Goal: Information Seeking & Learning: Learn about a topic

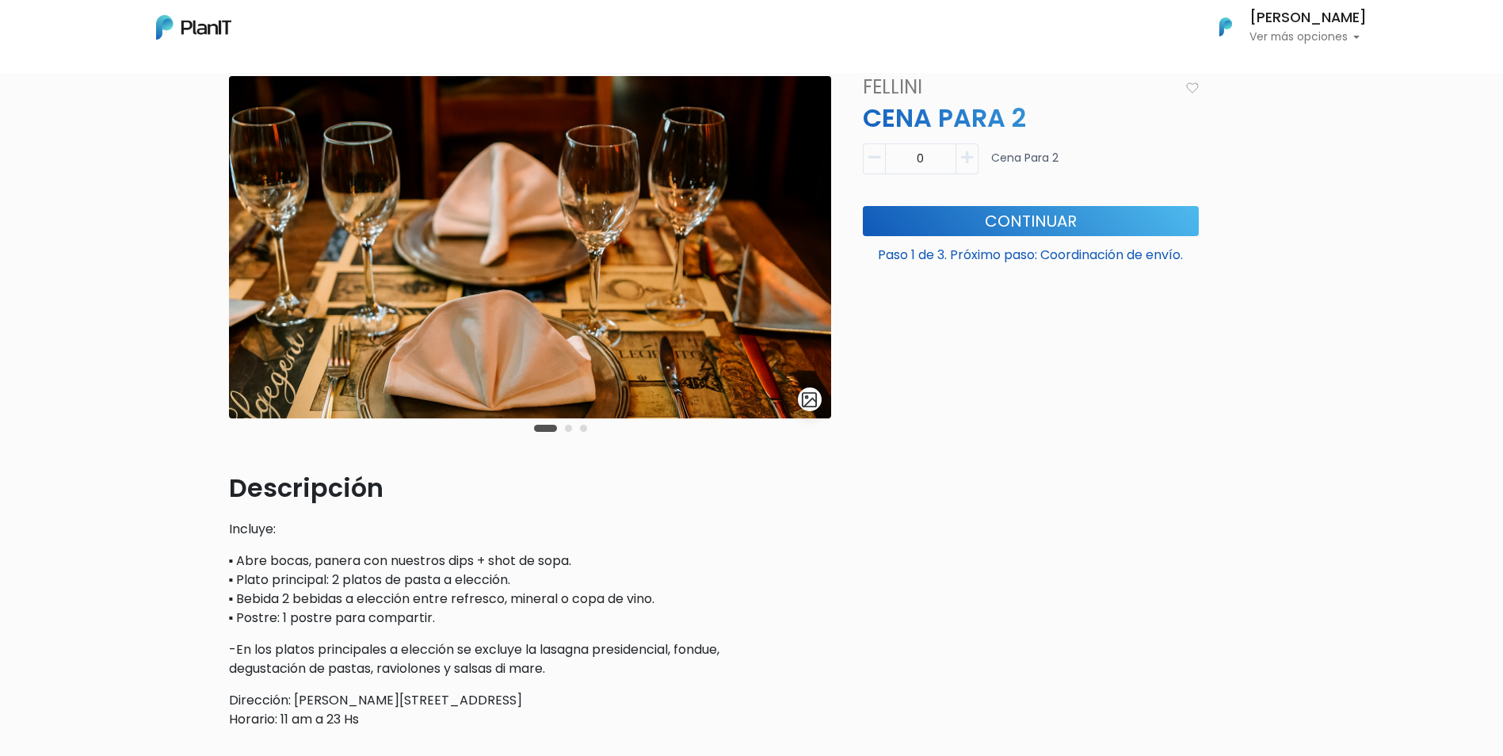
scroll to position [79, 0]
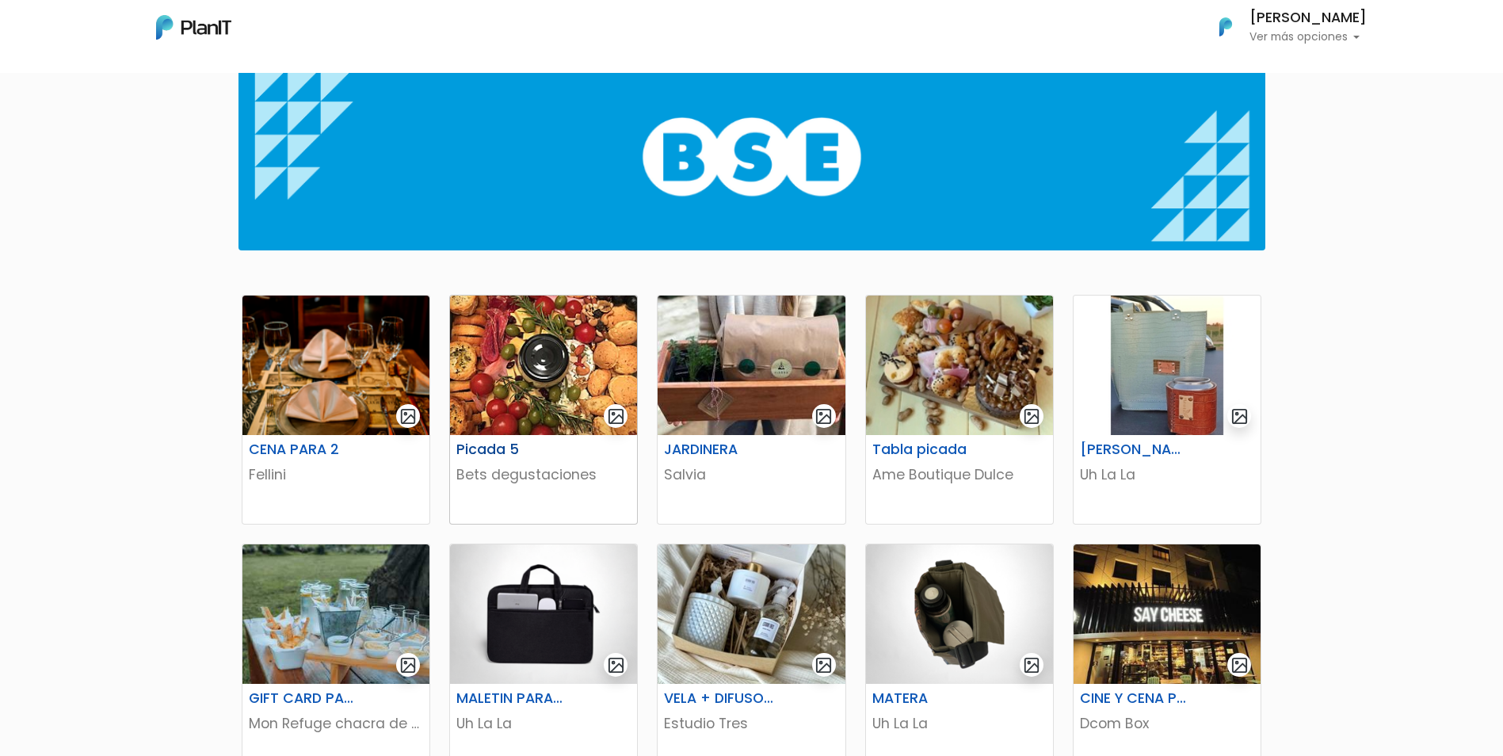
click at [536, 379] on img at bounding box center [543, 365] width 187 height 139
click at [799, 363] on img at bounding box center [751, 365] width 187 height 139
click at [1007, 386] on img at bounding box center [959, 365] width 187 height 139
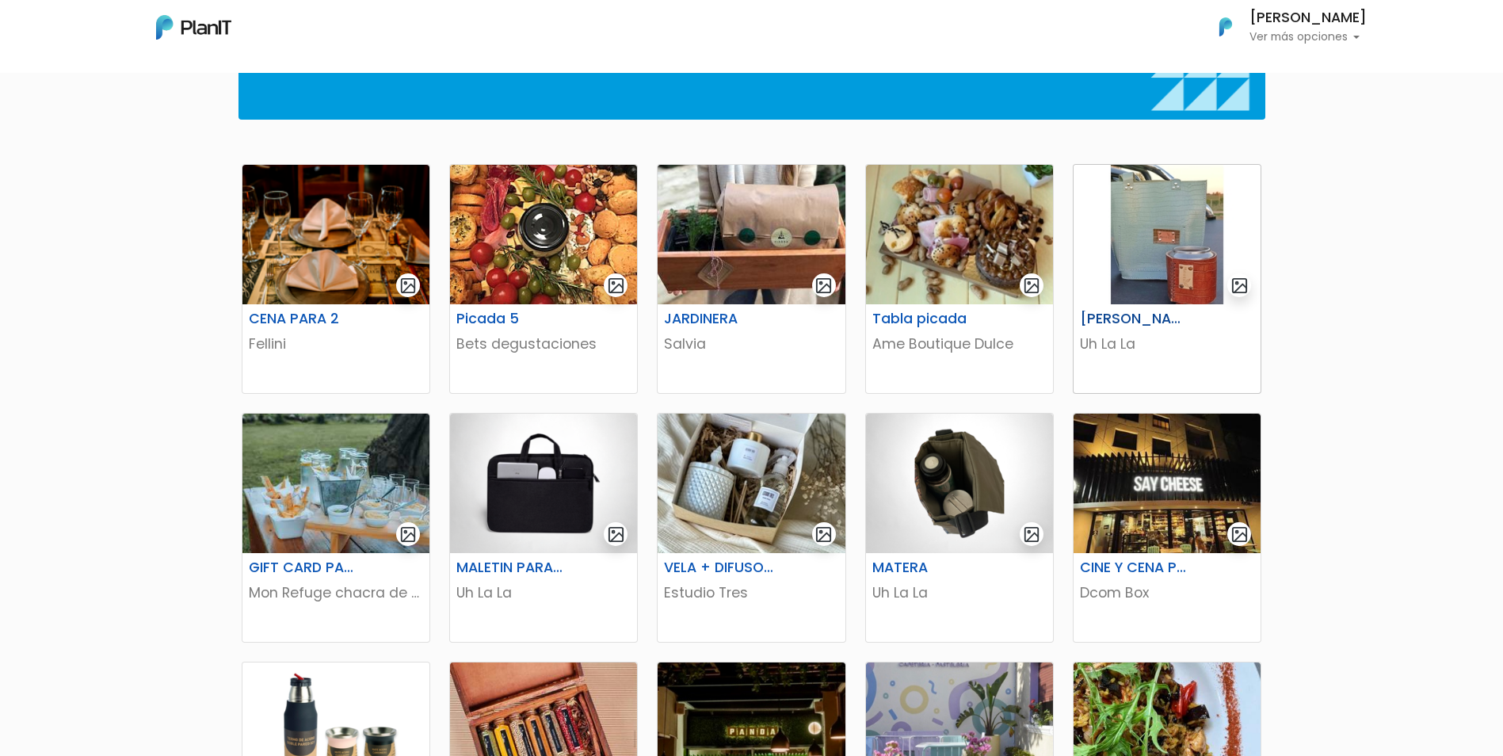
scroll to position [238, 0]
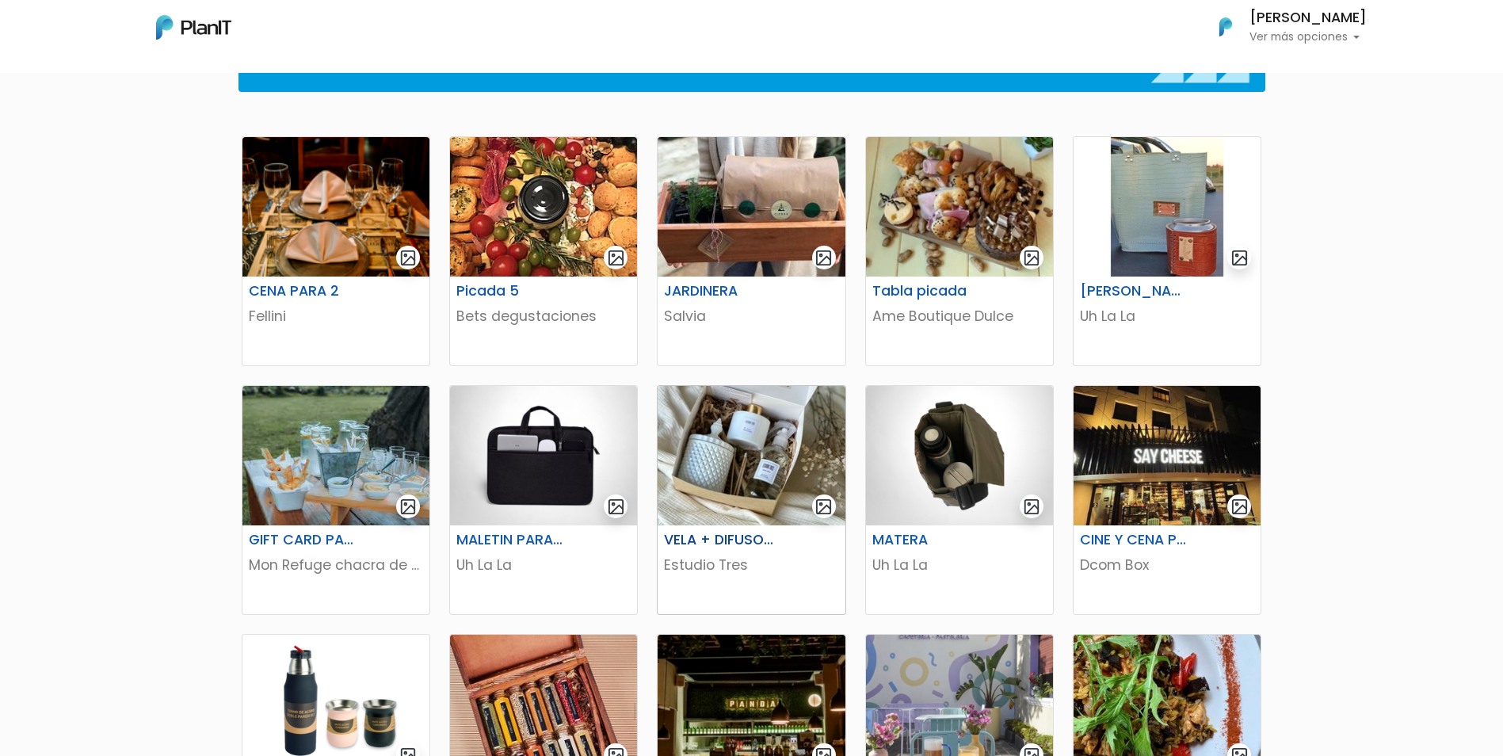
click at [773, 488] on img at bounding box center [751, 455] width 187 height 139
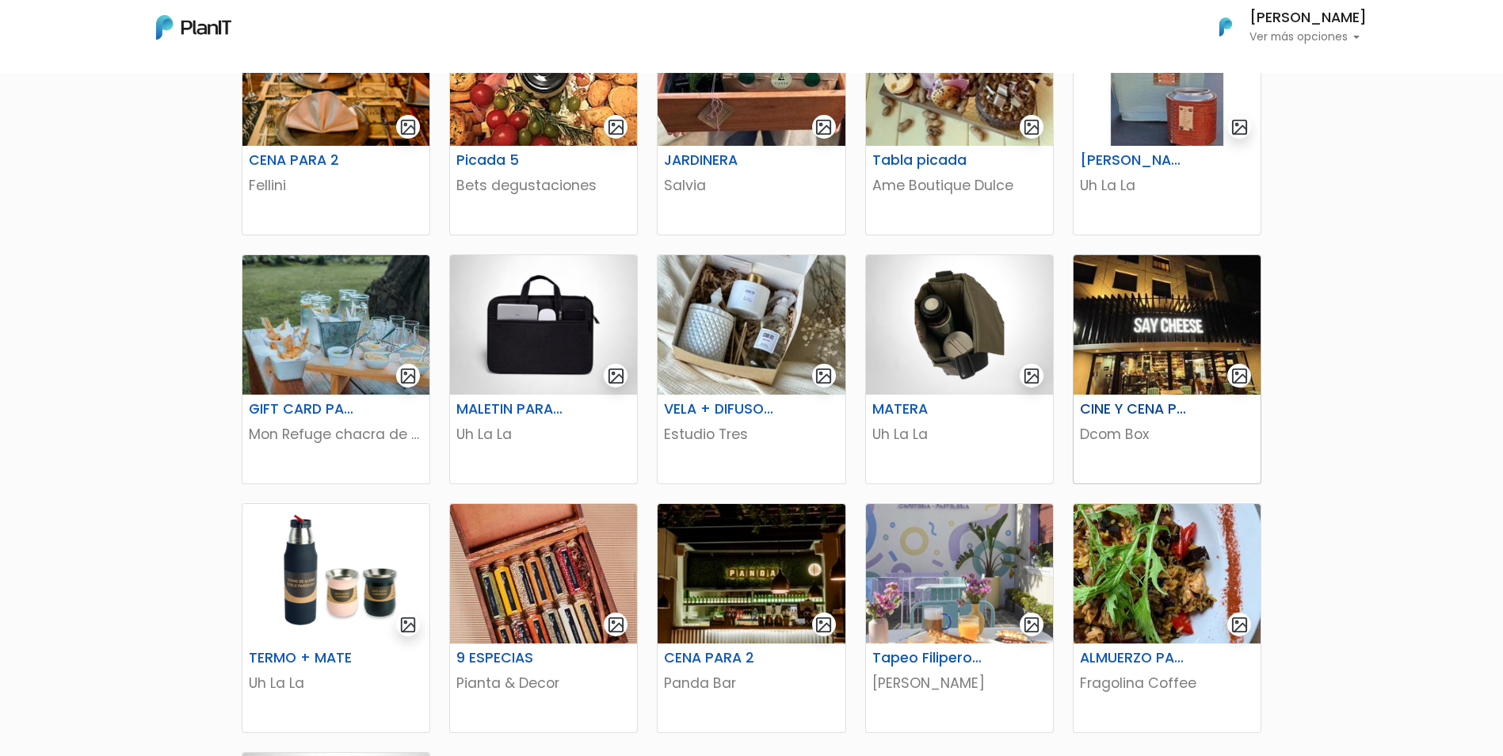
scroll to position [396, 0]
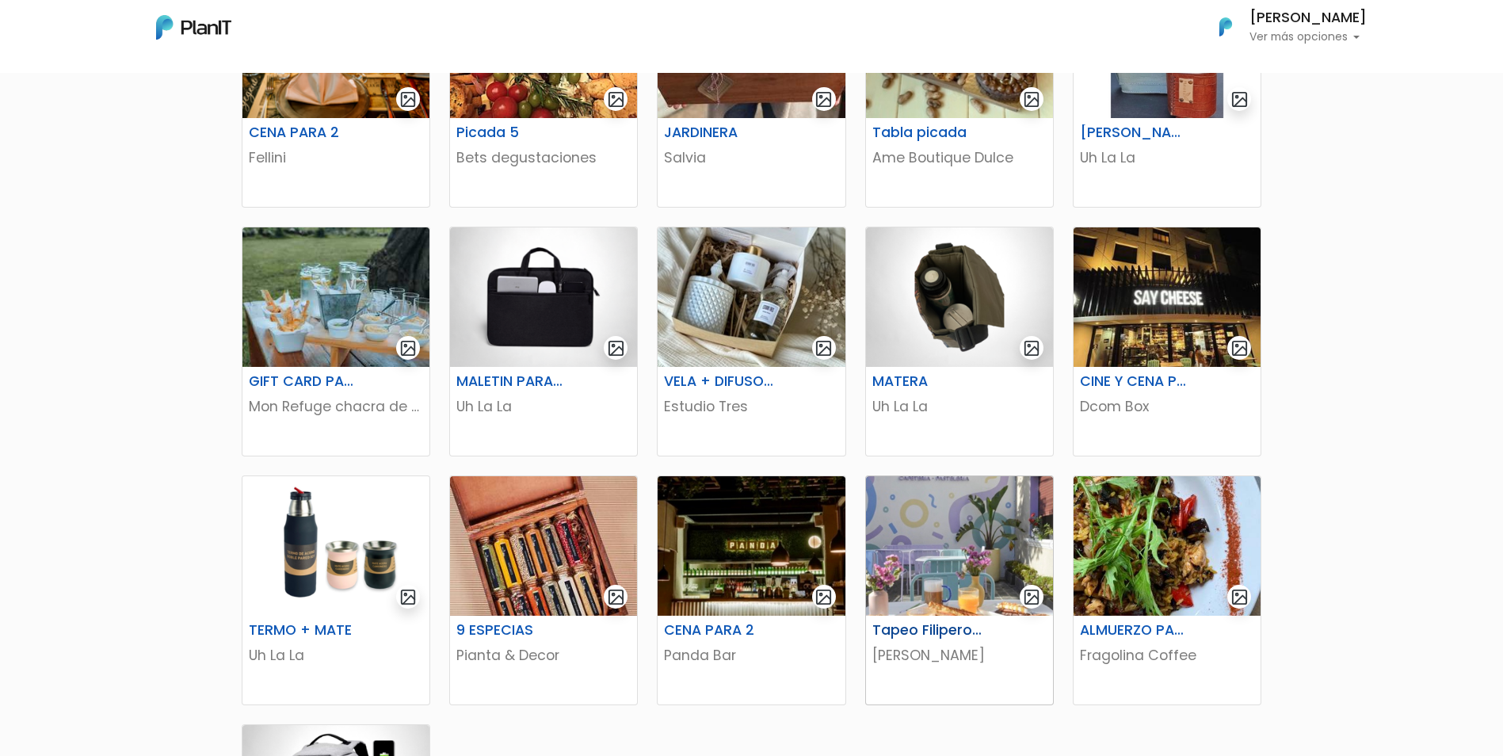
click at [985, 527] on img at bounding box center [959, 545] width 187 height 139
click at [1141, 551] on img at bounding box center [1167, 545] width 187 height 139
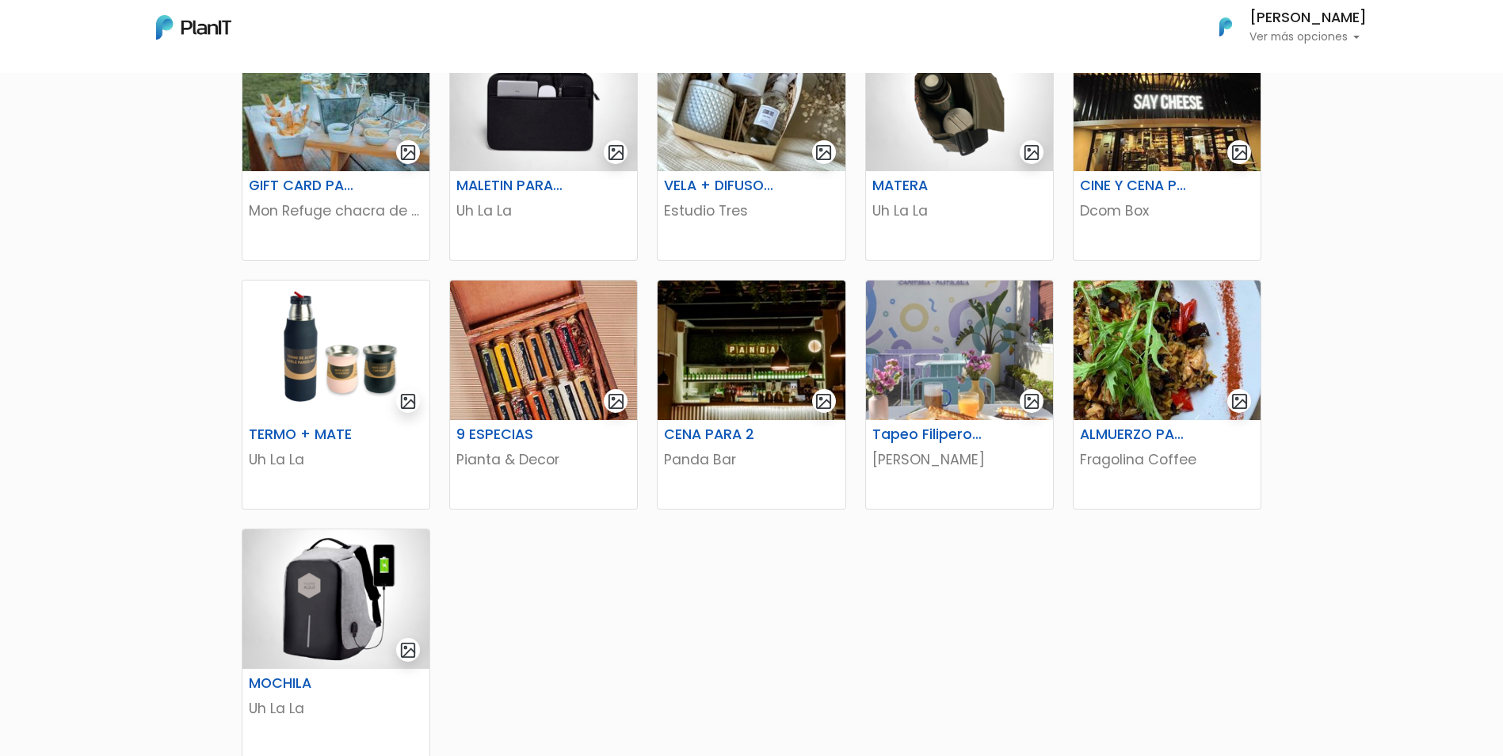
scroll to position [629, 0]
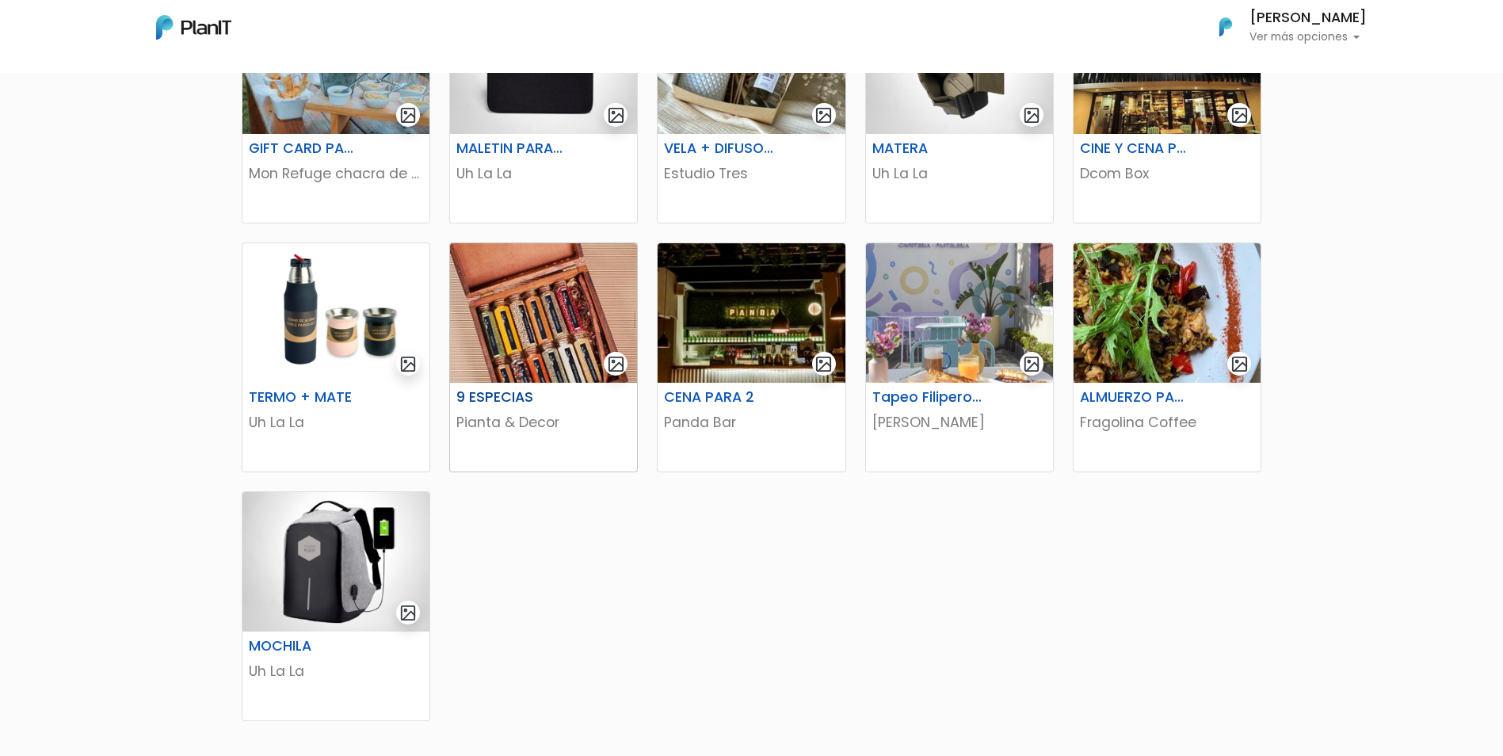
click at [502, 294] on img at bounding box center [543, 312] width 187 height 139
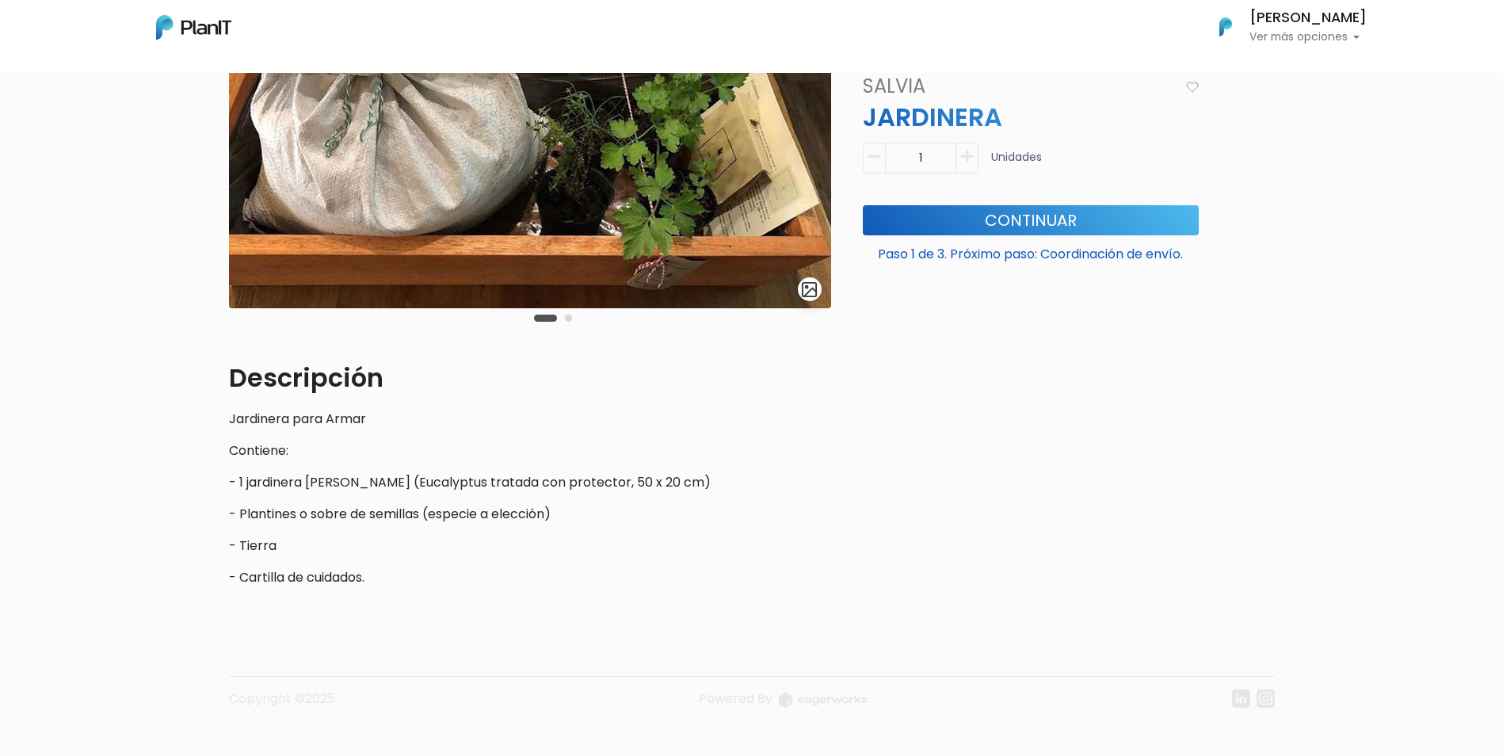
scroll to position [206, 0]
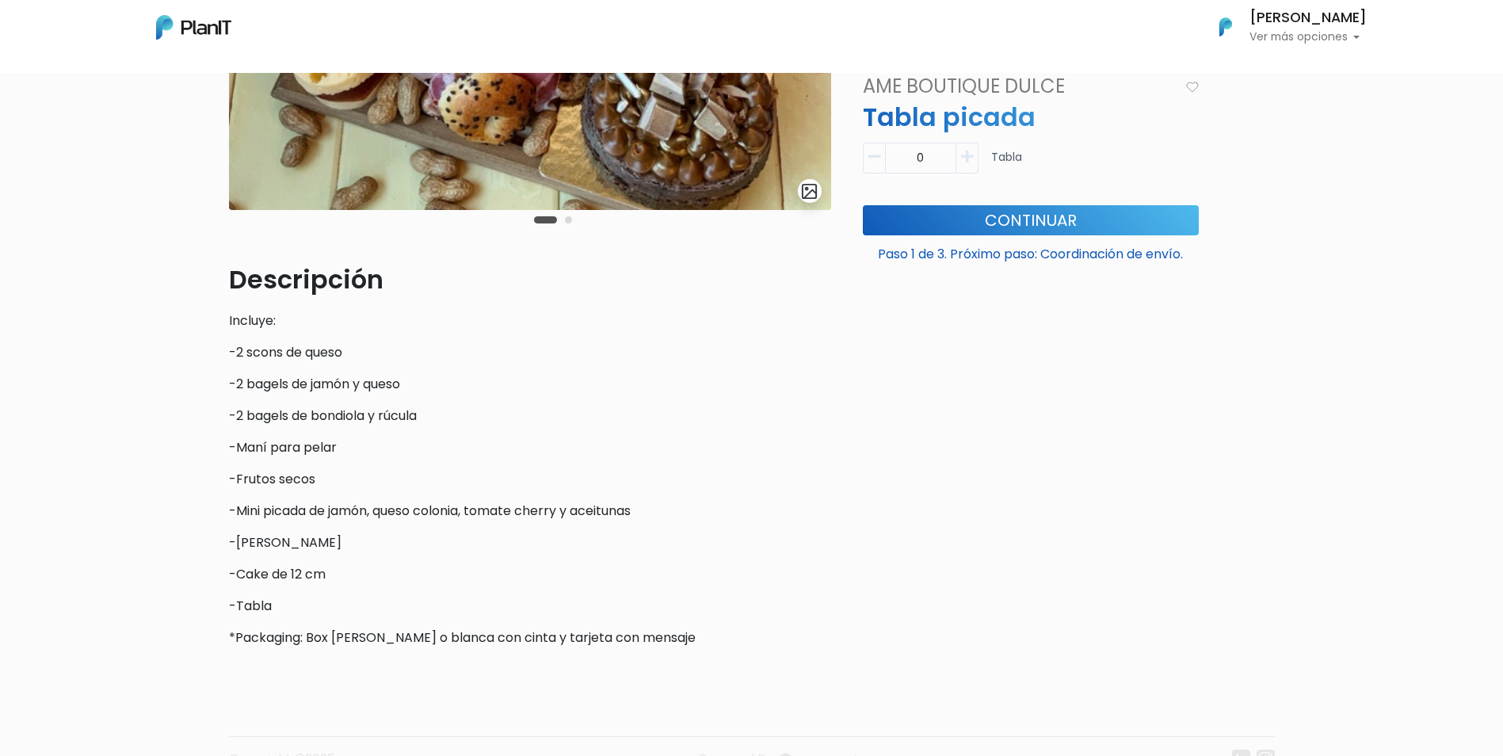
scroll to position [317, 0]
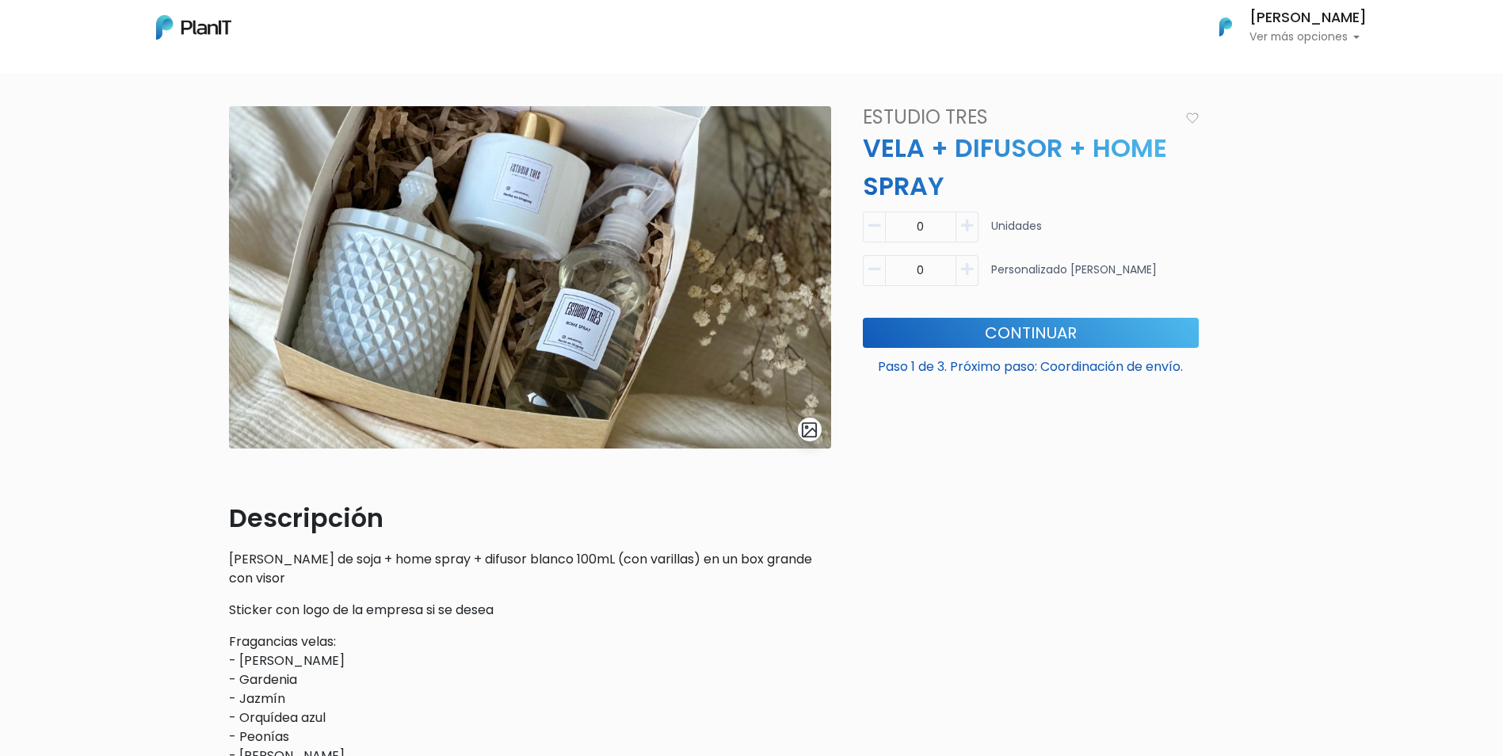
scroll to position [79, 0]
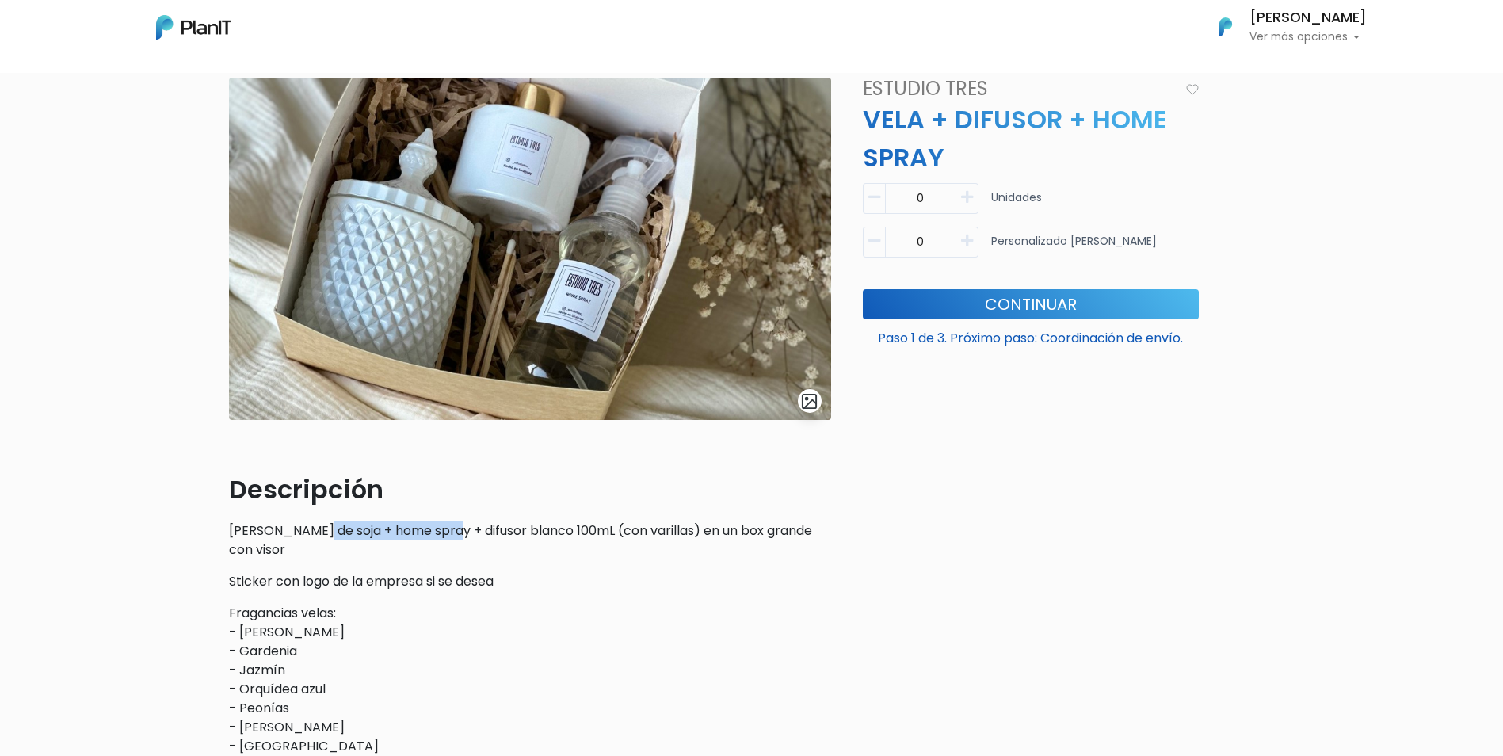
drag, startPoint x: 314, startPoint y: 533, endPoint x: 449, endPoint y: 526, distance: 135.7
click at [449, 526] on p "Vela de cera de soja + home spray + difusor blanco 100mL (con varillas) en un b…" at bounding box center [530, 540] width 602 height 38
drag, startPoint x: 449, startPoint y: 526, endPoint x: 462, endPoint y: 532, distance: 13.8
click at [462, 532] on p "Vela de cera de soja + home spray + difusor blanco 100mL (con varillas) en un b…" at bounding box center [530, 540] width 602 height 38
drag, startPoint x: 475, startPoint y: 532, endPoint x: 590, endPoint y: 514, distance: 116.3
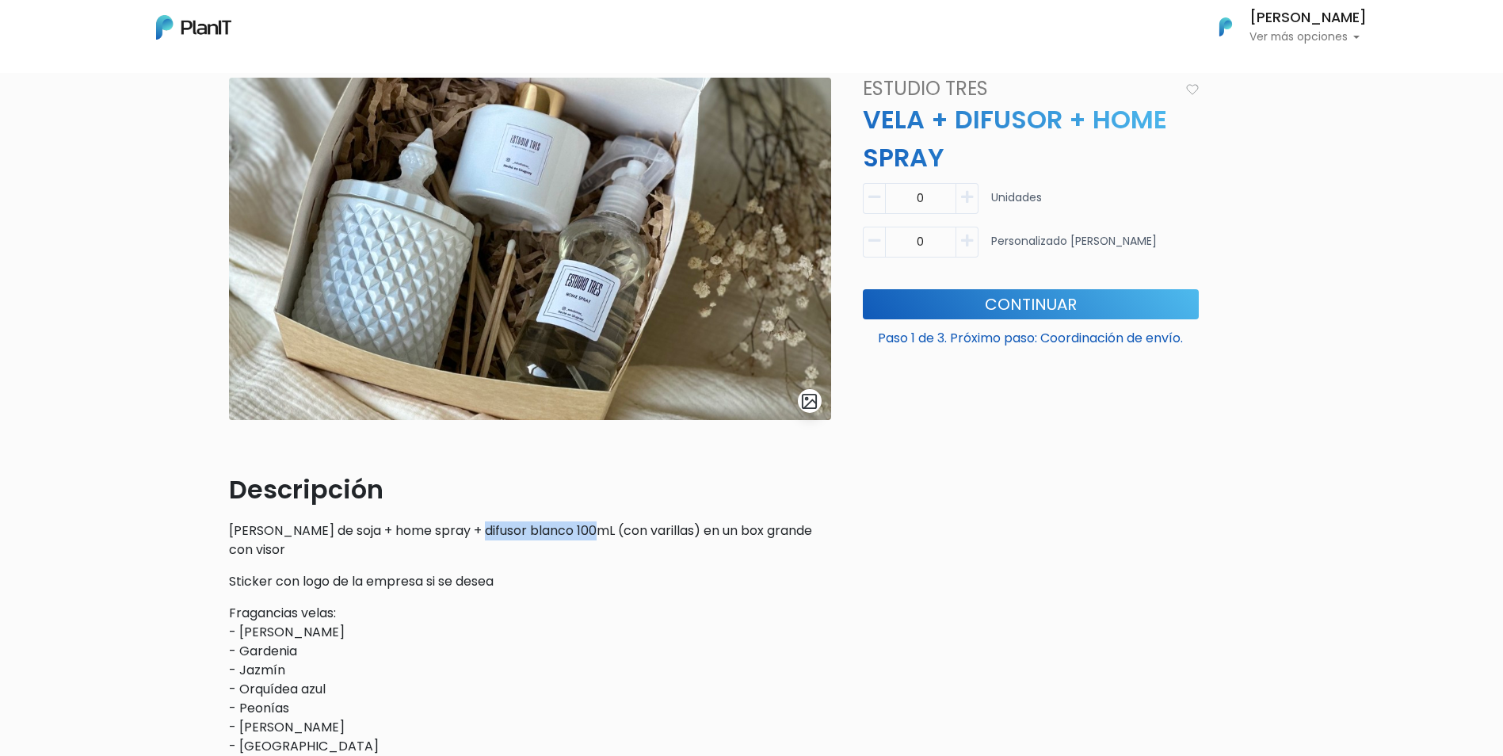
click at [590, 514] on div "Descripción Vela de cera de soja + home spray + difusor blanco 100mL (con varil…" at bounding box center [530, 721] width 602 height 501
drag, startPoint x: 590, startPoint y: 514, endPoint x: 594, endPoint y: 526, distance: 12.8
click at [594, 526] on p "Vela de cera de soja + home spray + difusor blanco 100mL (con varillas) en un b…" at bounding box center [530, 540] width 602 height 38
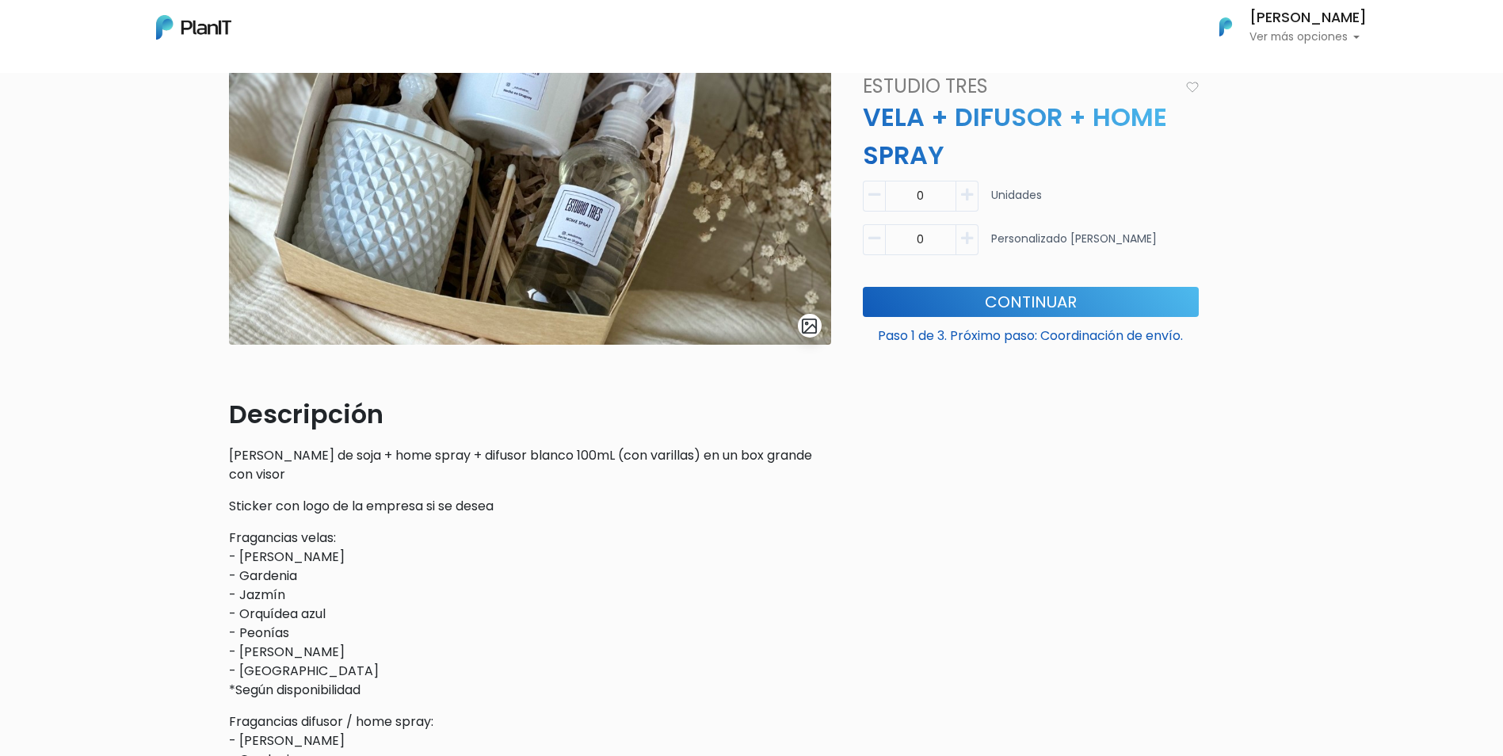
scroll to position [158, 0]
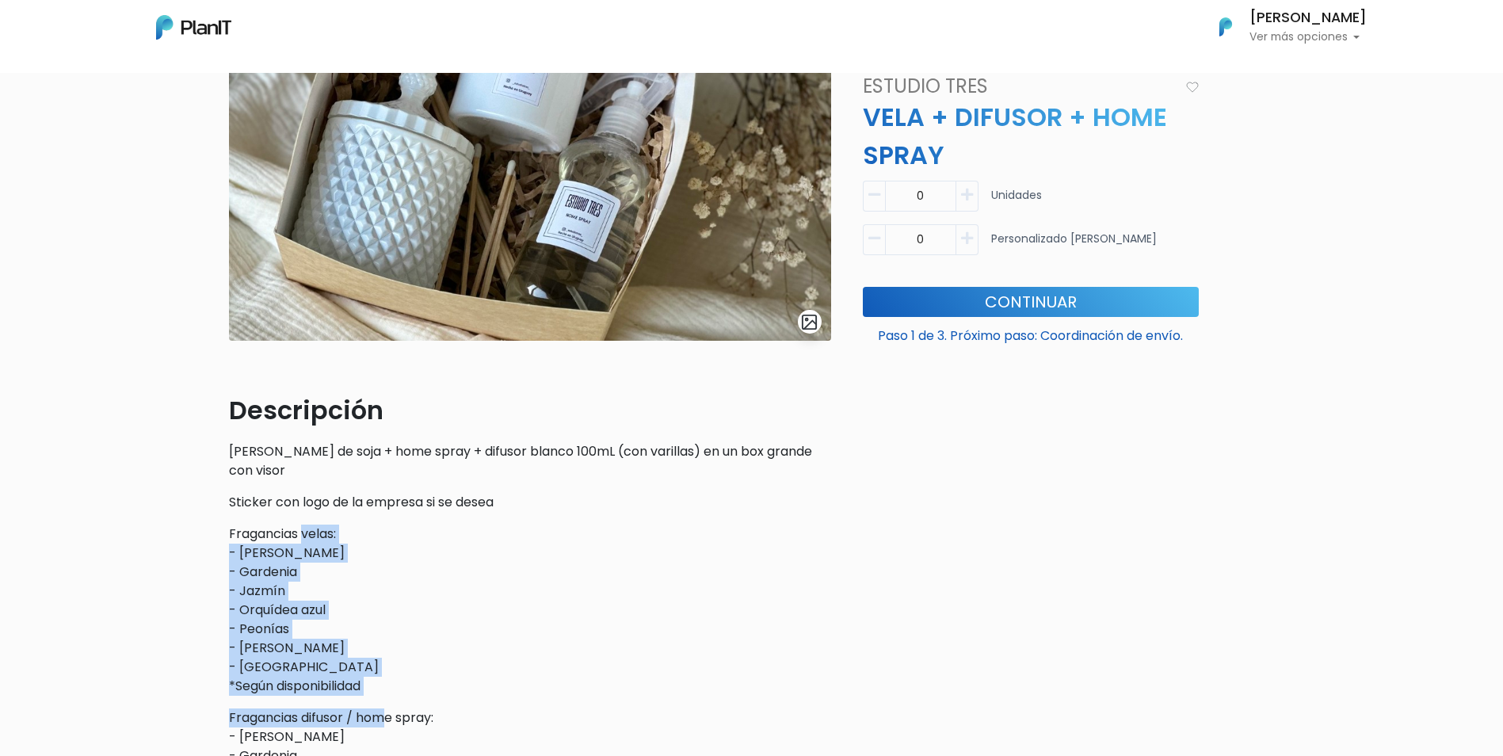
drag, startPoint x: 306, startPoint y: 532, endPoint x: 384, endPoint y: 704, distance: 187.9
click at [384, 704] on div "Descripción Vela de cera de soja + home spray + difusor blanco 100mL (con varil…" at bounding box center [530, 641] width 602 height 501
drag, startPoint x: 384, startPoint y: 704, endPoint x: 551, endPoint y: 623, distance: 185.7
click at [551, 623] on p "Fragancias velas: - Vainilla - Gardenia - Jazmín - Orquídea azul - Peonías - Ve…" at bounding box center [530, 610] width 602 height 171
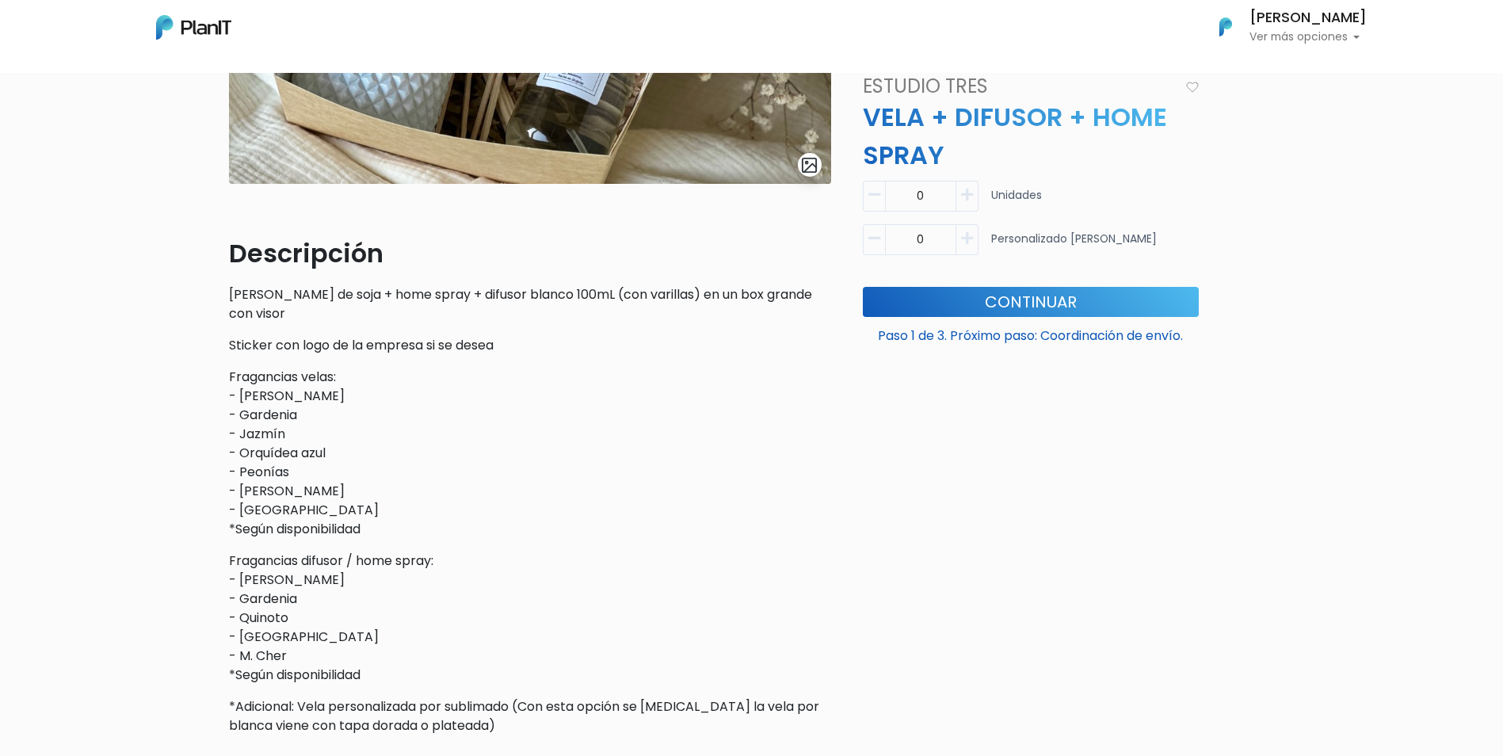
scroll to position [317, 0]
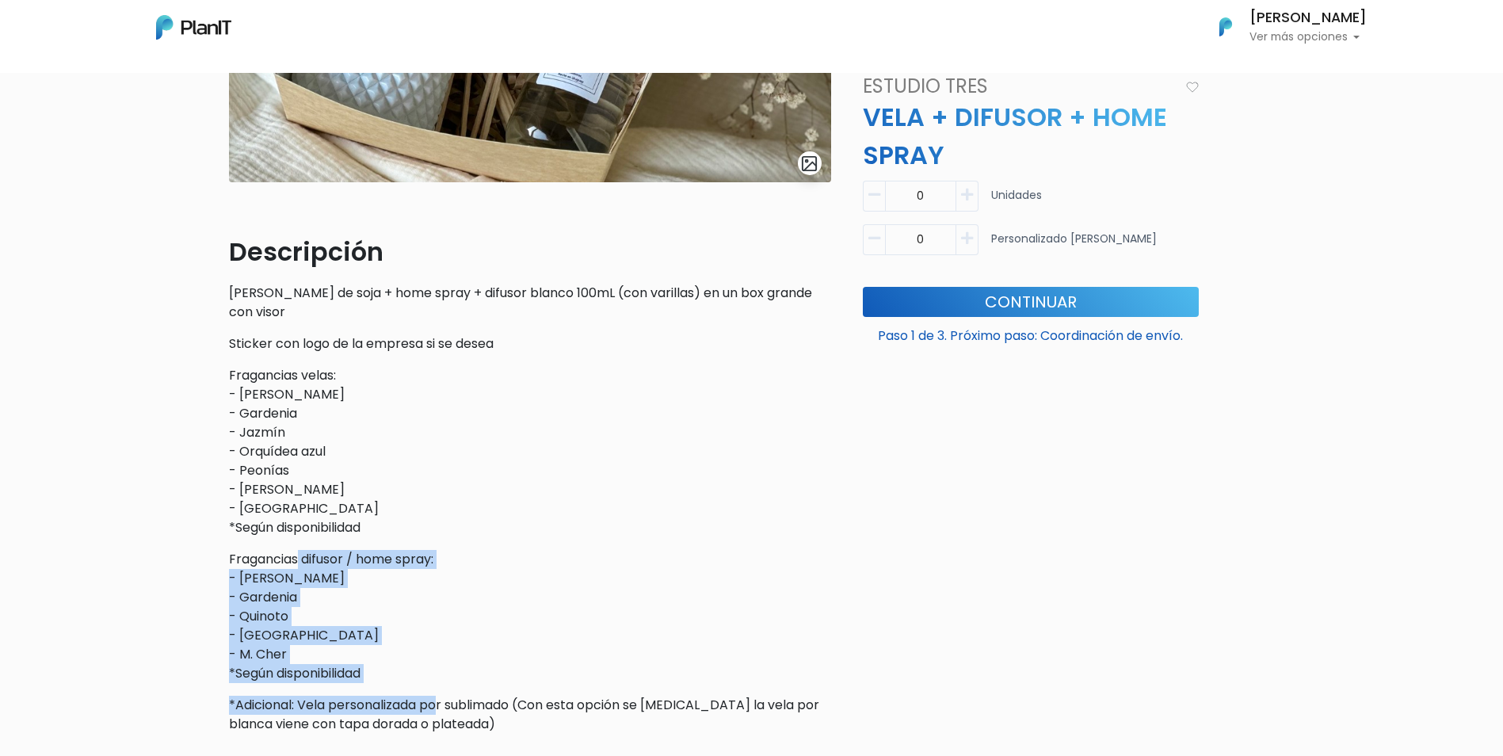
drag, startPoint x: 296, startPoint y: 567, endPoint x: 440, endPoint y: 684, distance: 185.3
click at [440, 684] on div "Descripción Vela de cera de soja + home spray + difusor blanco 100mL (con varil…" at bounding box center [530, 483] width 602 height 501
click at [442, 685] on div "Descripción Vela de cera de soja + home spray + difusor blanco 100mL (con varil…" at bounding box center [530, 483] width 602 height 501
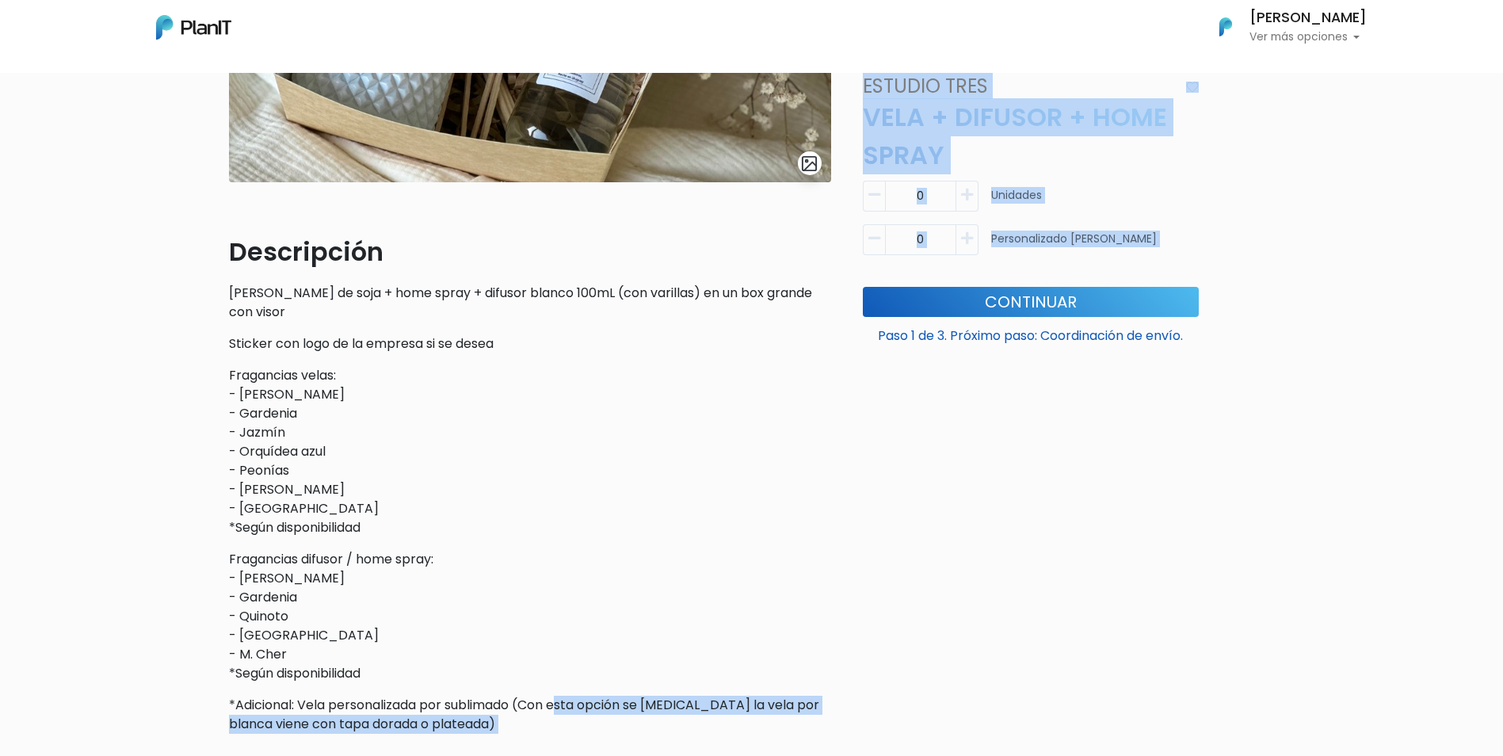
drag, startPoint x: 564, startPoint y: 712, endPoint x: 849, endPoint y: 716, distance: 285.3
click at [849, 716] on div "slide 1 of 1 Descripción Vela de cera de soja + home spray + difusor blanco 100…" at bounding box center [751, 293] width 1065 height 906
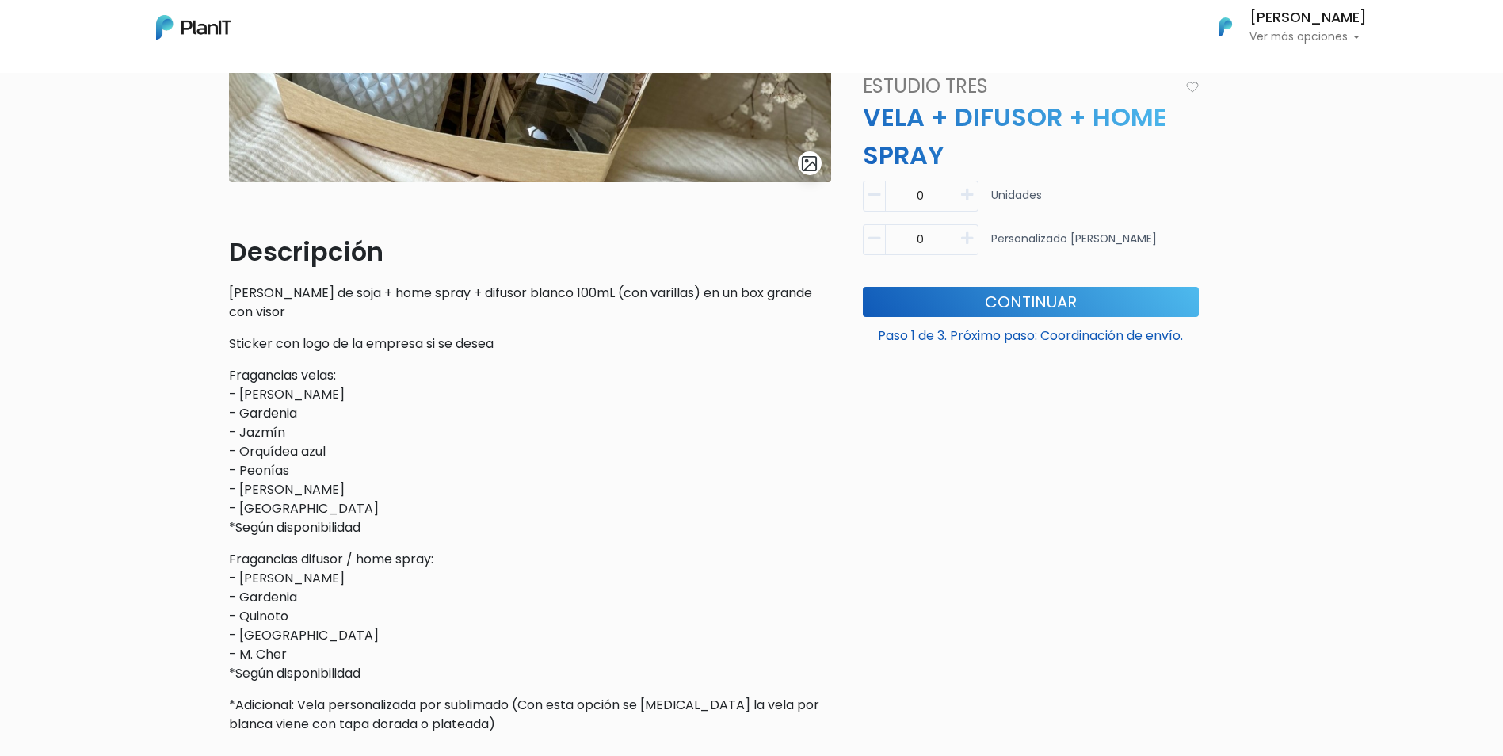
click at [629, 665] on p "Fragancias difusor / home spray: - Verbena lima - Gardenia - Quinoto - Wanama -…" at bounding box center [530, 616] width 602 height 133
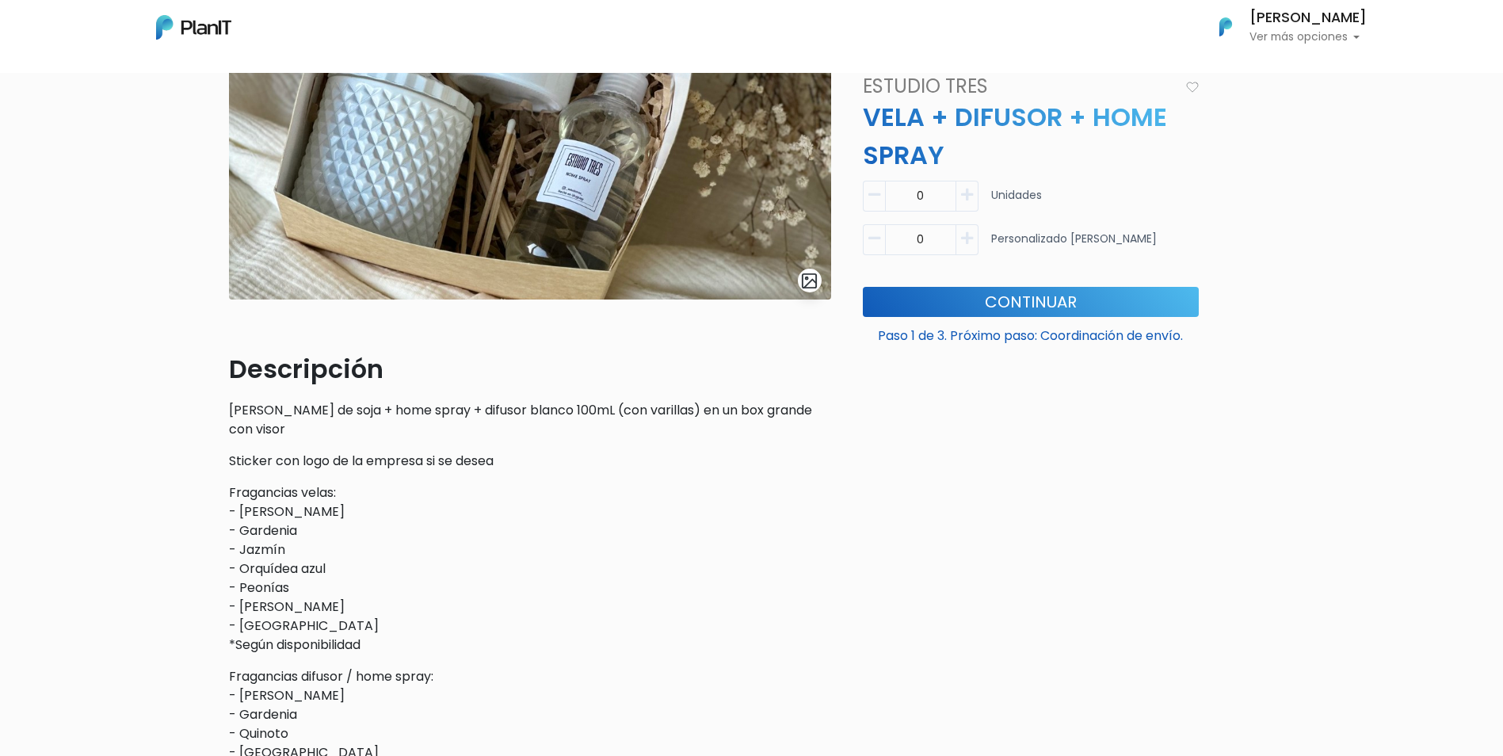
scroll to position [0, 0]
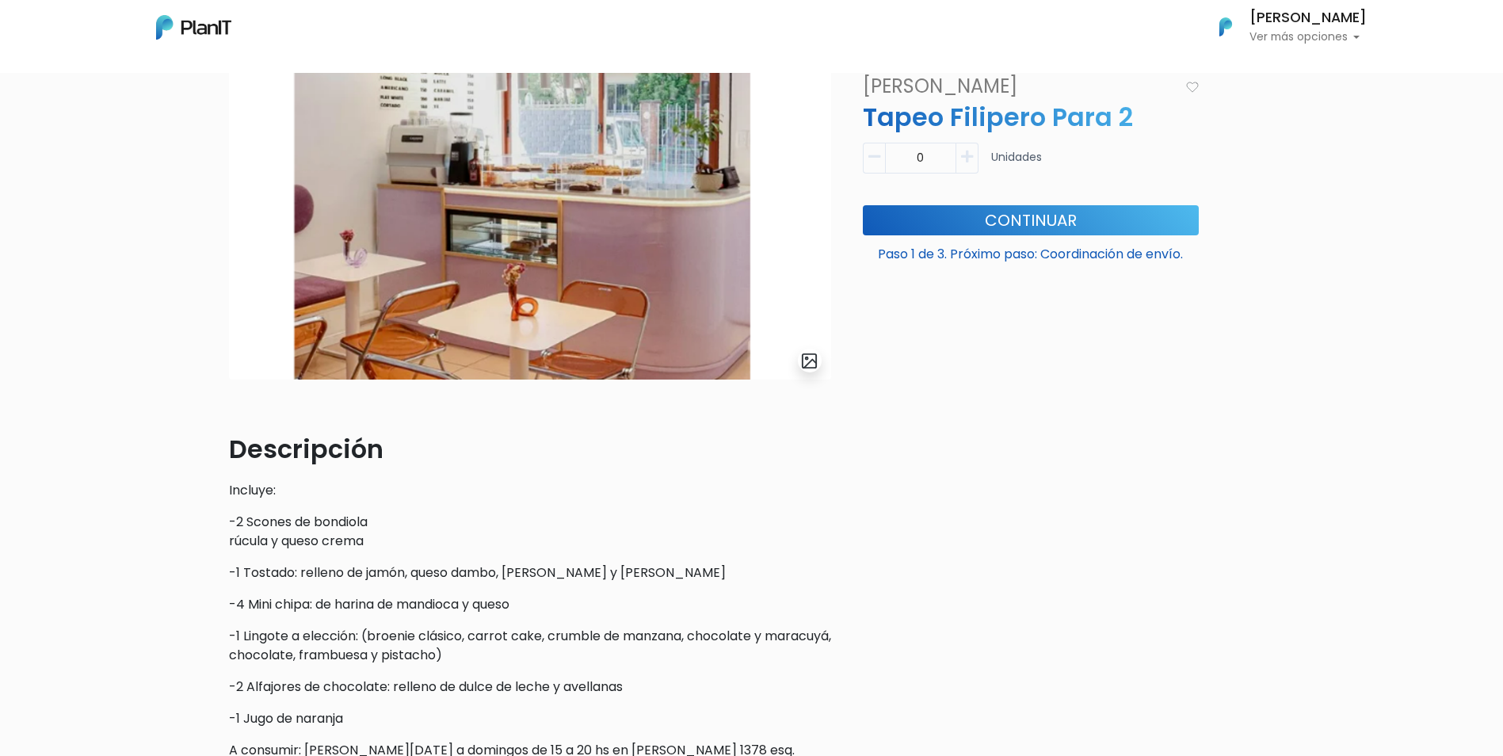
scroll to position [317, 0]
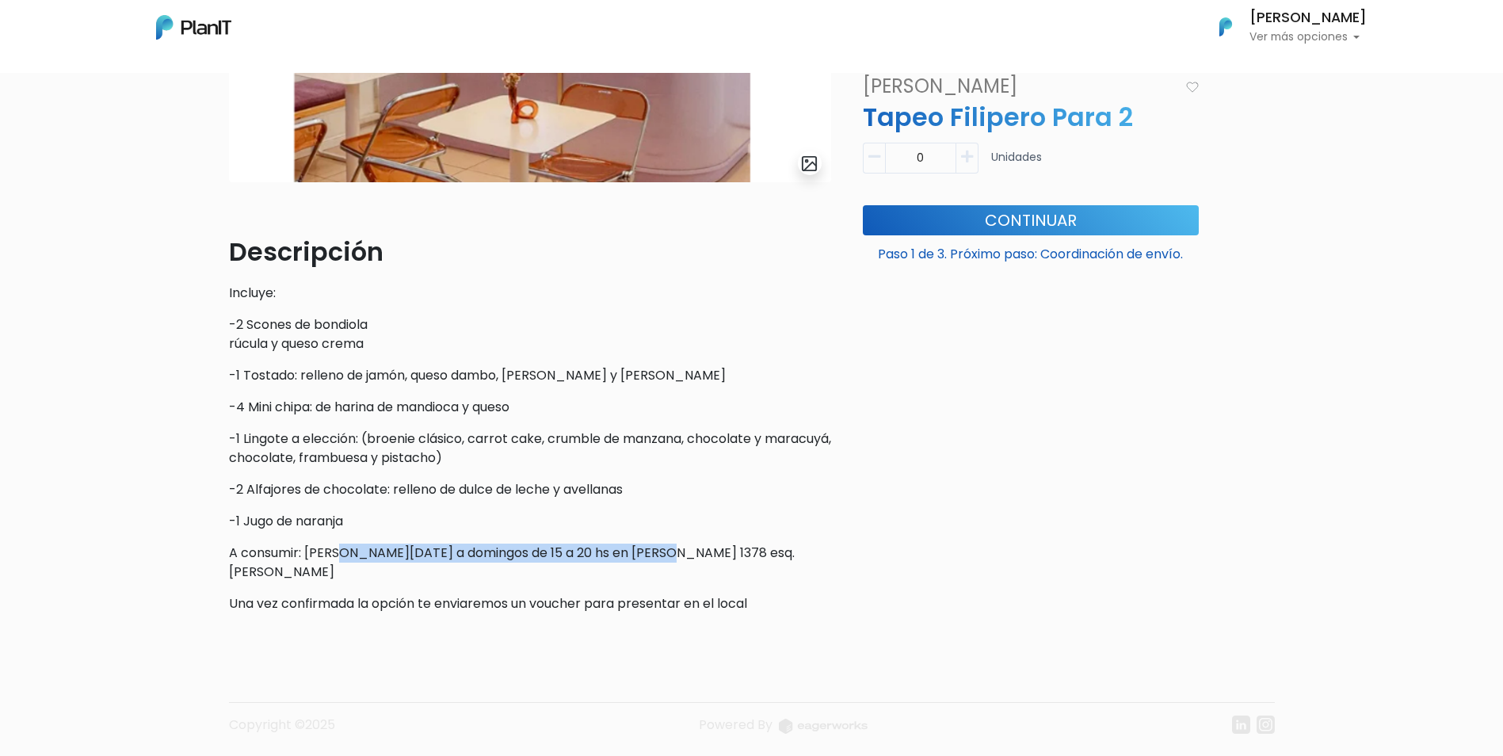
drag, startPoint x: 345, startPoint y: 544, endPoint x: 660, endPoint y: 537, distance: 315.4
click at [660, 537] on div "Descripción Incluye: -2 Scones de bondiola rúcula y queso crema -1 Tostado: rel…" at bounding box center [530, 423] width 602 height 380
drag, startPoint x: 660, startPoint y: 537, endPoint x: 671, endPoint y: 558, distance: 23.4
click at [671, 558] on p "A consumir: de martes a domingos de 15 a 20 hs en tiburcio gomez 1378 esq. rive…" at bounding box center [530, 563] width 602 height 38
drag, startPoint x: 562, startPoint y: 553, endPoint x: 679, endPoint y: 555, distance: 117.3
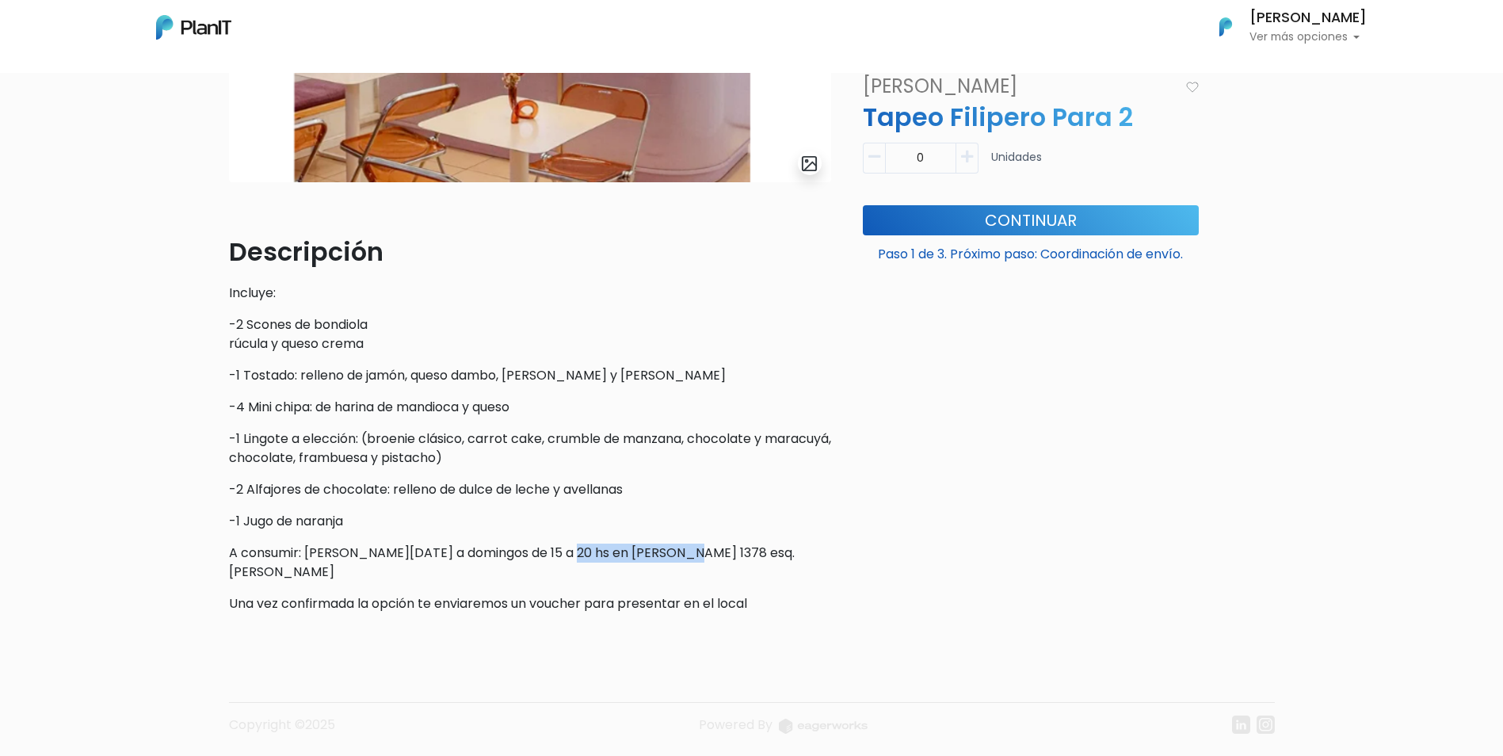
click at [679, 555] on p "A consumir: de martes a domingos de 15 a 20 hs en tiburcio gomez 1378 esq. rive…" at bounding box center [530, 563] width 602 height 38
drag, startPoint x: 681, startPoint y: 551, endPoint x: 555, endPoint y: 554, distance: 126.8
click at [555, 554] on p "A consumir: de martes a domingos de 15 a 20 hs en tiburcio gomez 1378 esq. rive…" at bounding box center [530, 563] width 602 height 38
copy p "tiburcio gomez 1378"
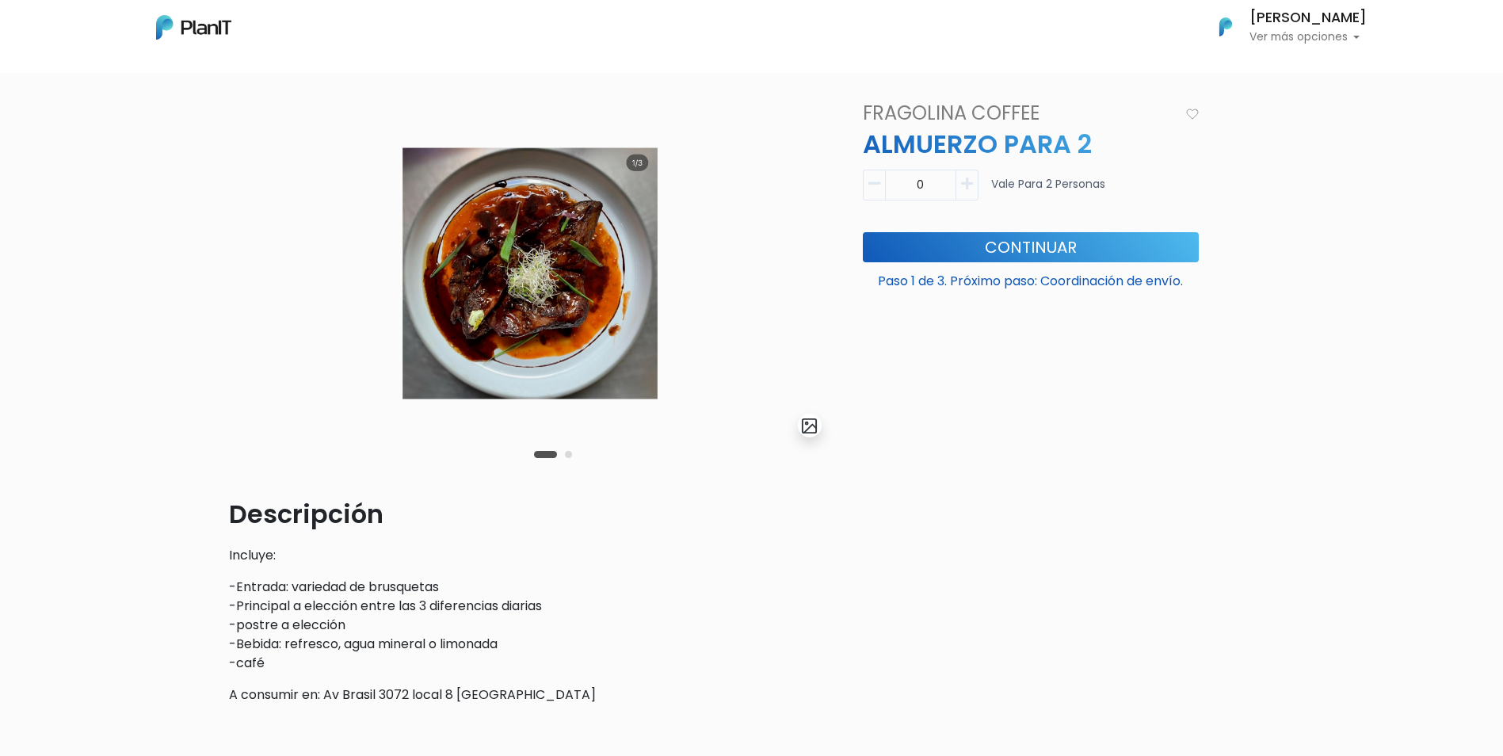
scroll to position [158, 0]
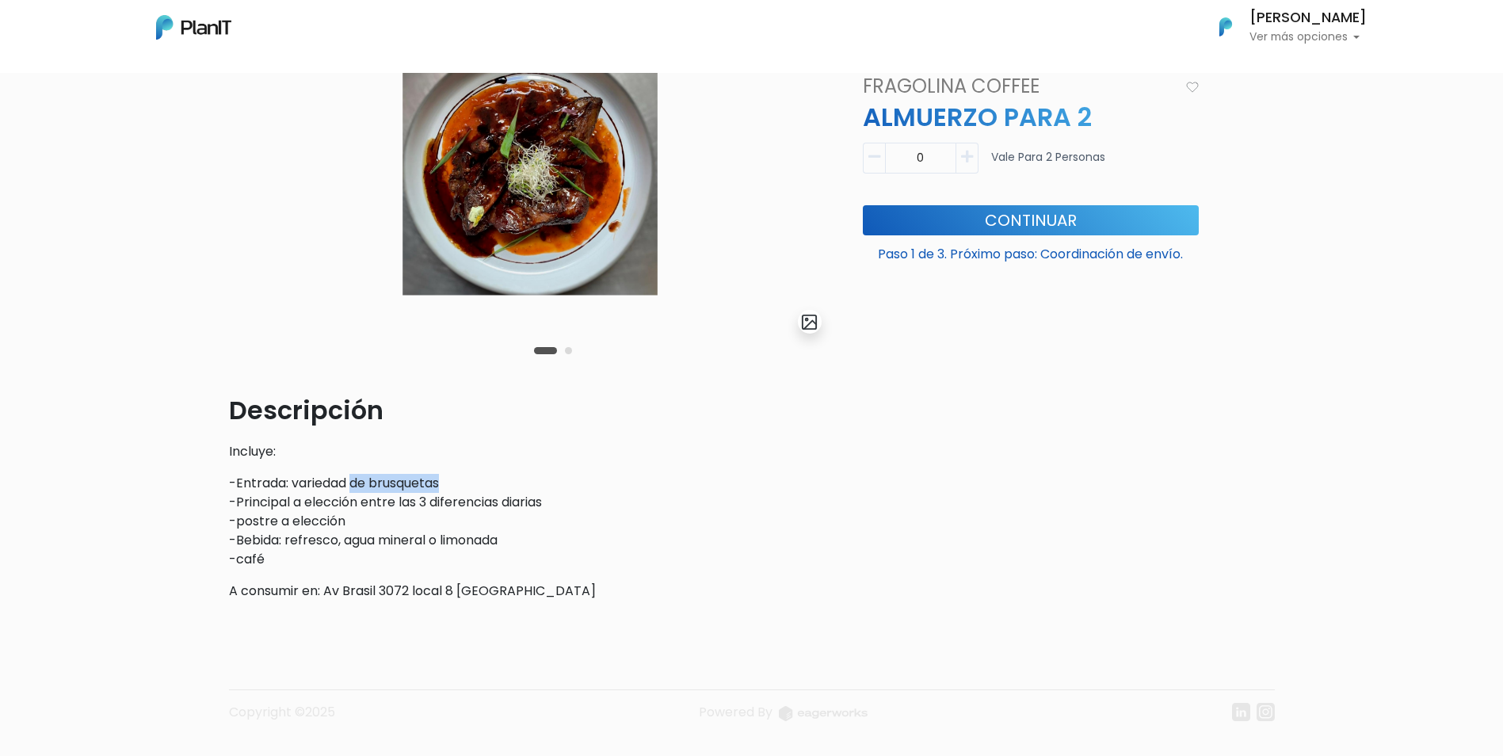
drag, startPoint x: 352, startPoint y: 490, endPoint x: 470, endPoint y: 475, distance: 119.0
click at [470, 475] on p "-Entrada: variedad de brusquetas -Principal a elección entre las 3 diferencias …" at bounding box center [530, 521] width 602 height 95
drag, startPoint x: 470, startPoint y: 475, endPoint x: 484, endPoint y: 489, distance: 20.2
click at [484, 489] on p "-Entrada: variedad de brusquetas -Principal a elección entre las 3 diferencias …" at bounding box center [530, 521] width 602 height 95
drag, startPoint x: 330, startPoint y: 588, endPoint x: 412, endPoint y: 592, distance: 82.5
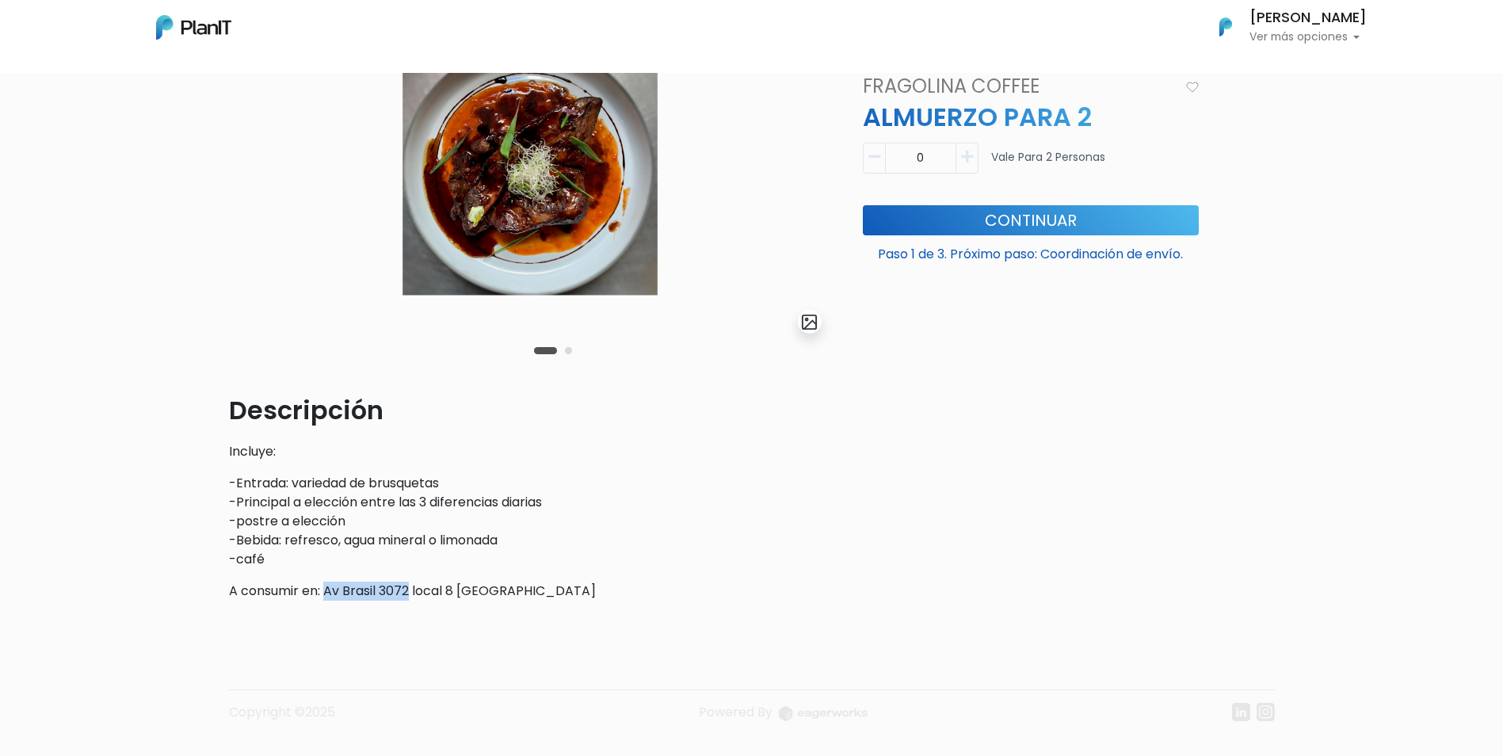
click at [412, 592] on p "A consumir en: Av Brasil 3072 local 8 Micenas Mall" at bounding box center [530, 591] width 602 height 19
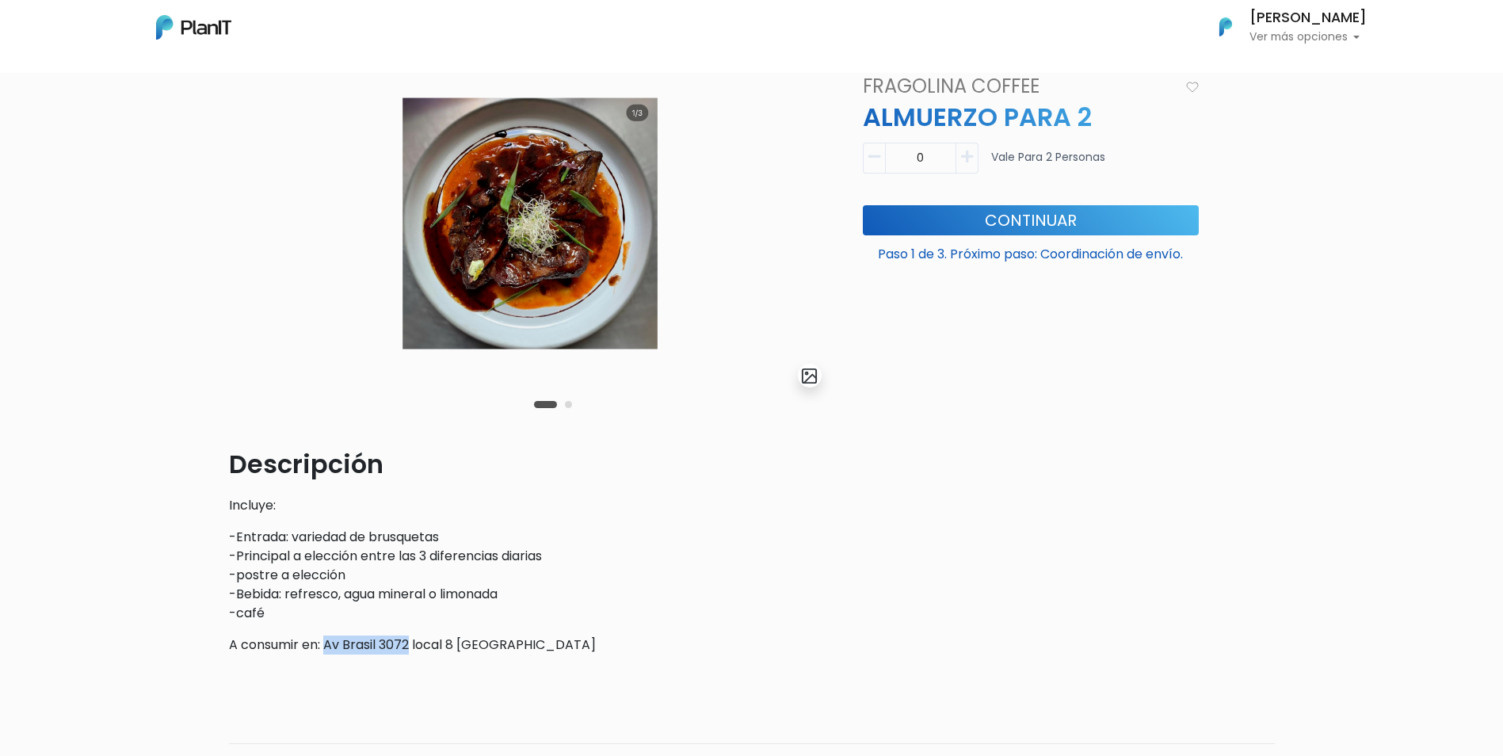
scroll to position [29, 0]
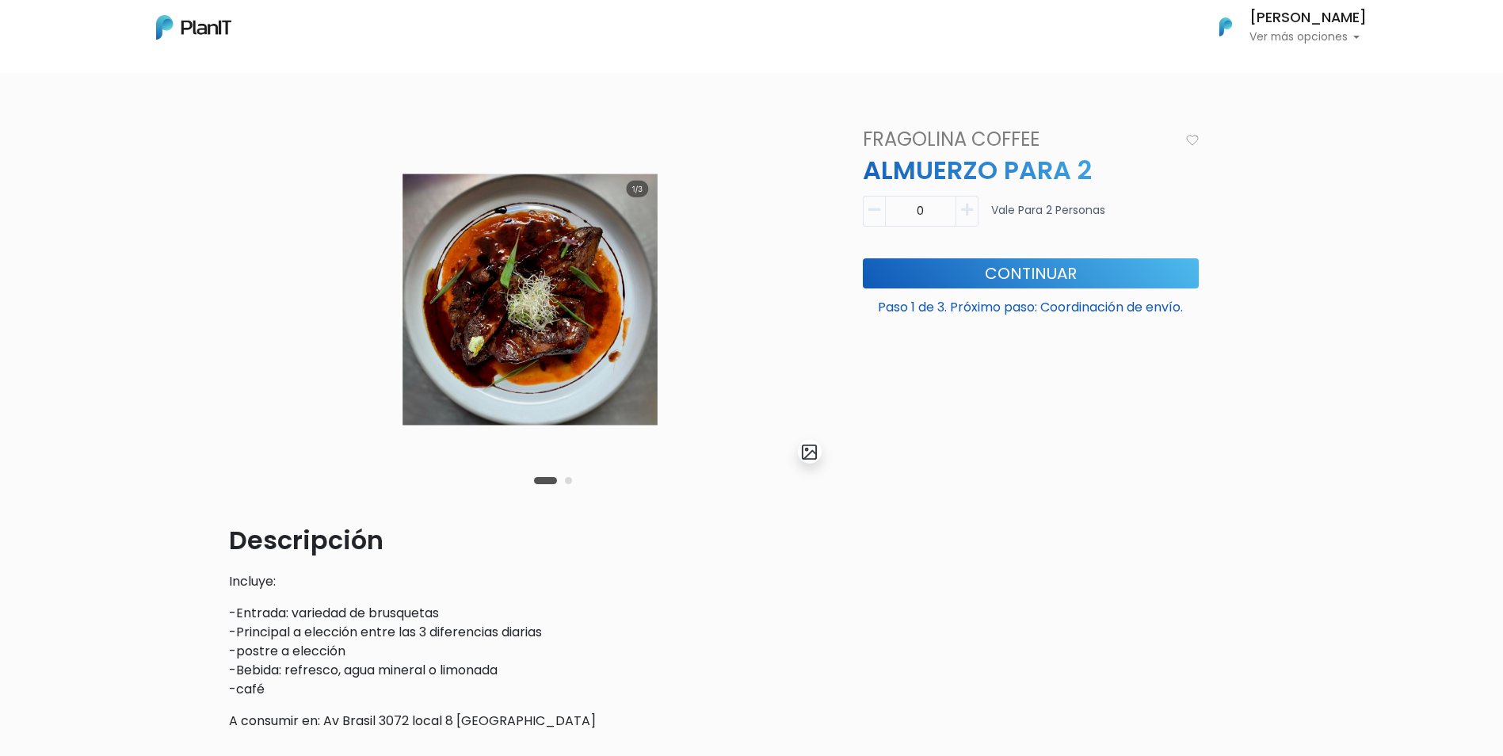
click at [12, 3] on nav "Mis Compras Mi Lista Editar Información Cerrar Sesión Carina Barra Ver más opci…" at bounding box center [751, 36] width 1503 height 73
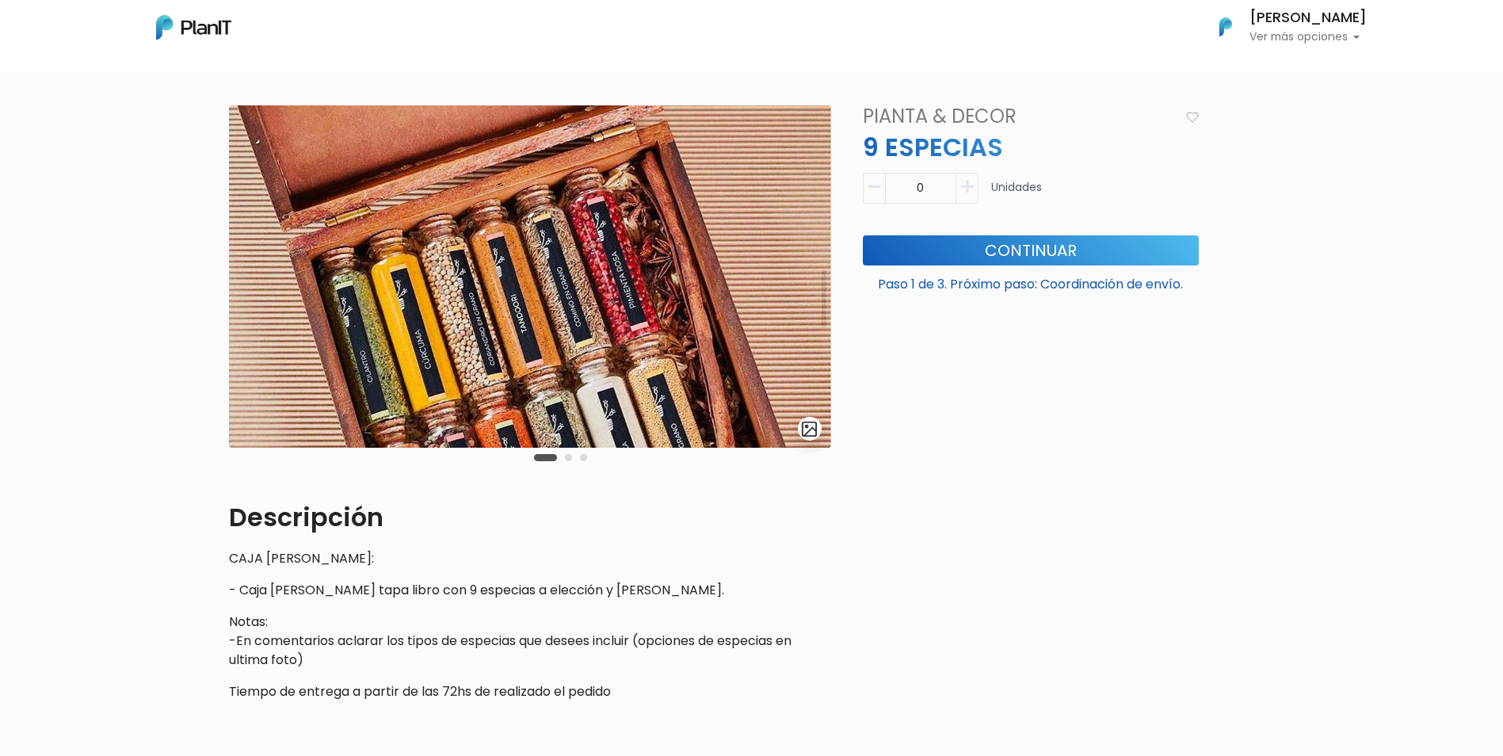
scroll to position [79, 0]
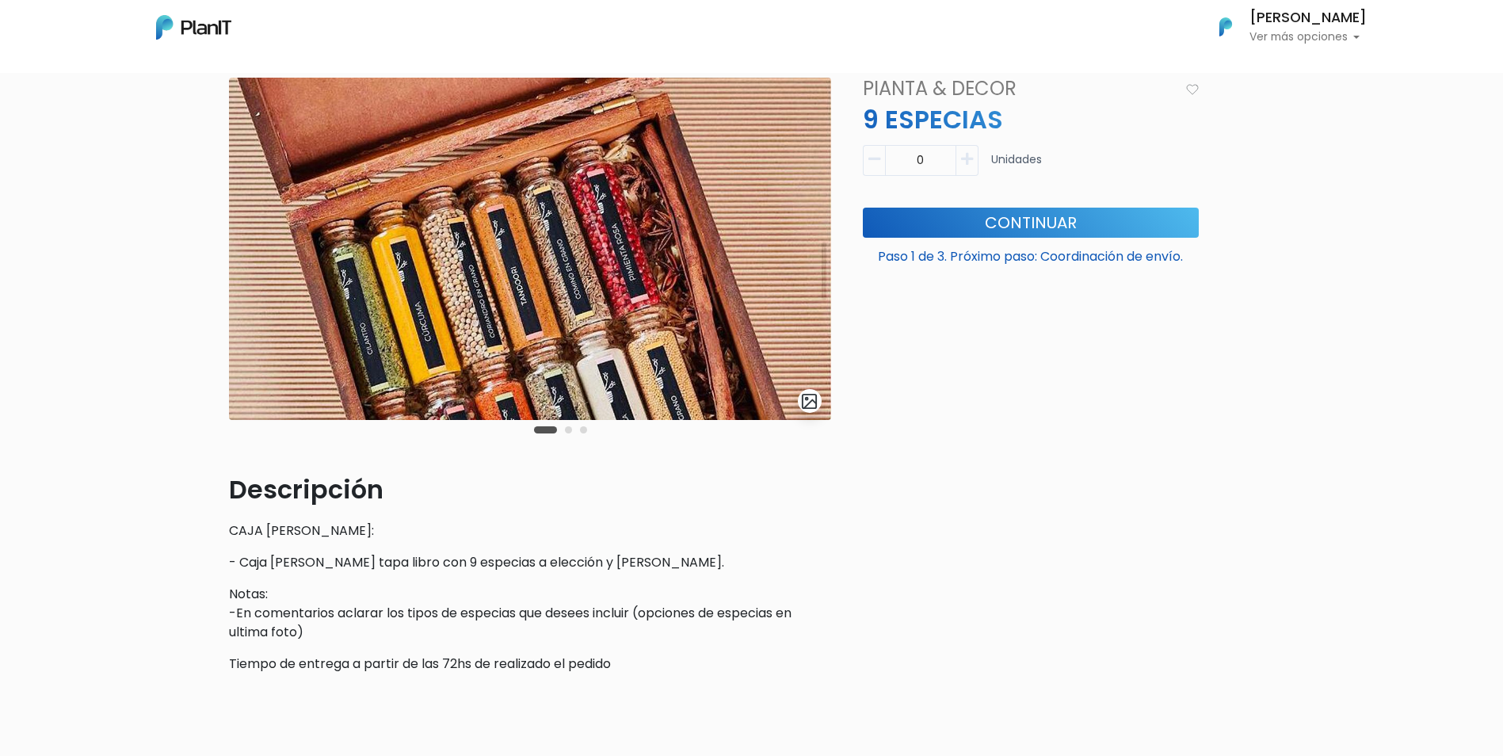
click at [784, 412] on img at bounding box center [530, 249] width 602 height 342
click at [805, 404] on img "submit" at bounding box center [809, 401] width 18 height 18
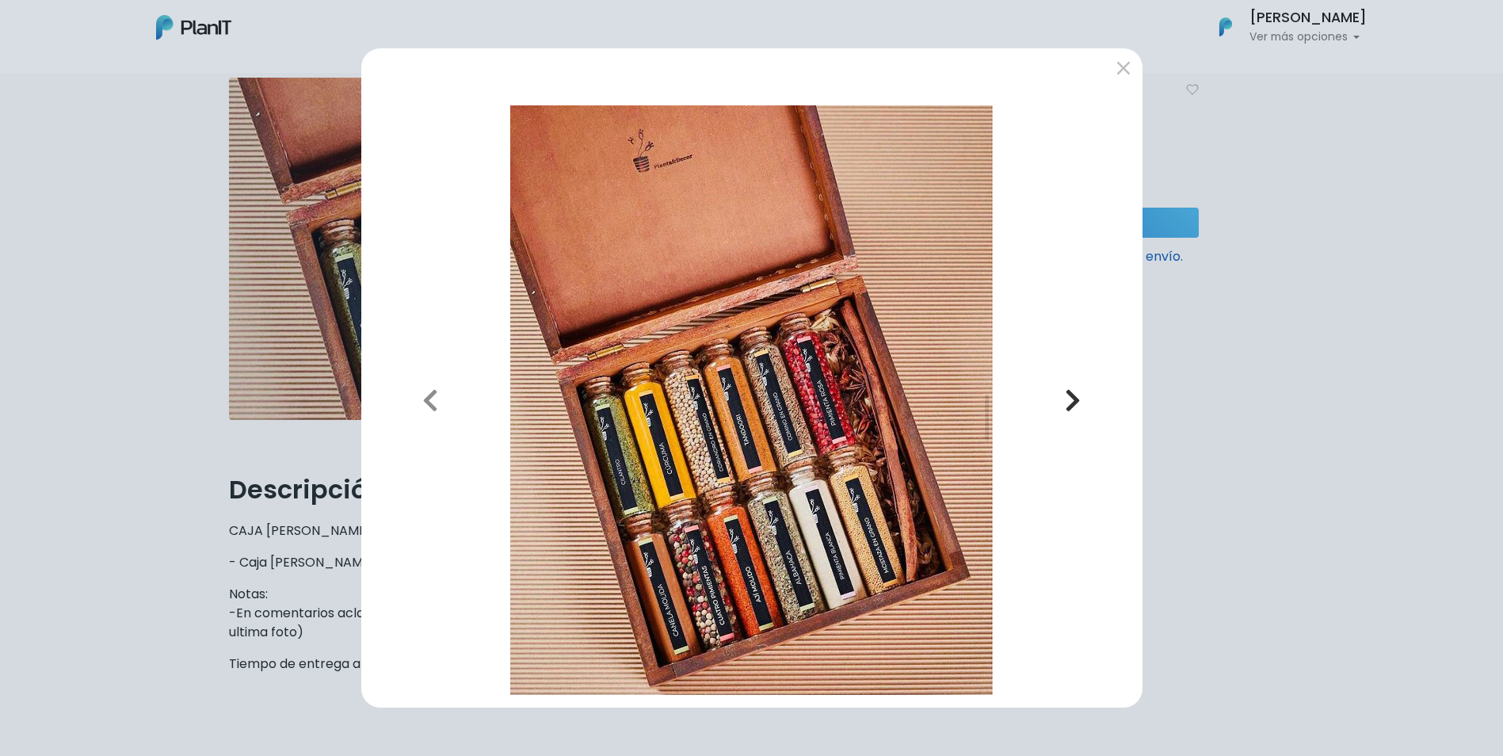
click at [1080, 399] on icon "button" at bounding box center [1073, 399] width 16 height 25
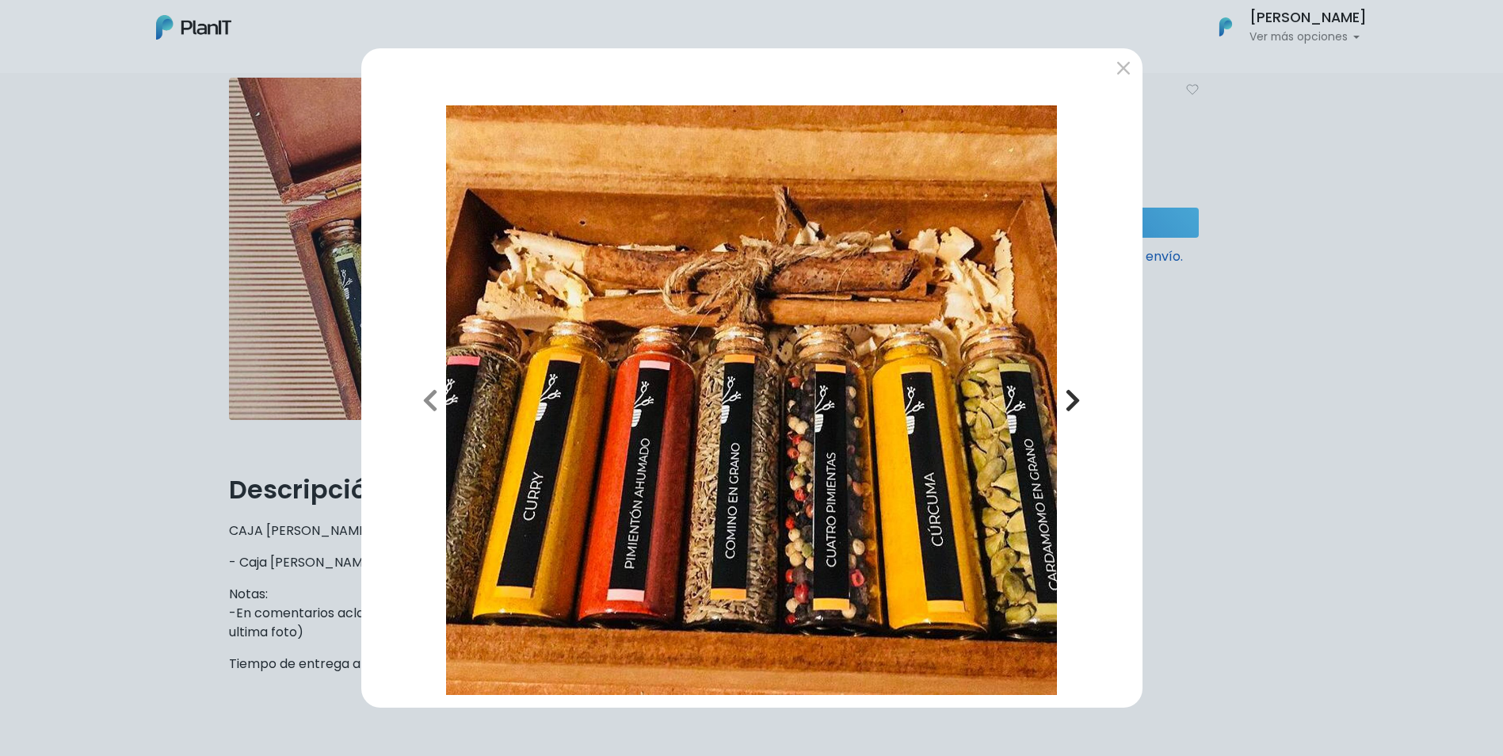
click at [1080, 399] on icon "button" at bounding box center [1073, 399] width 16 height 25
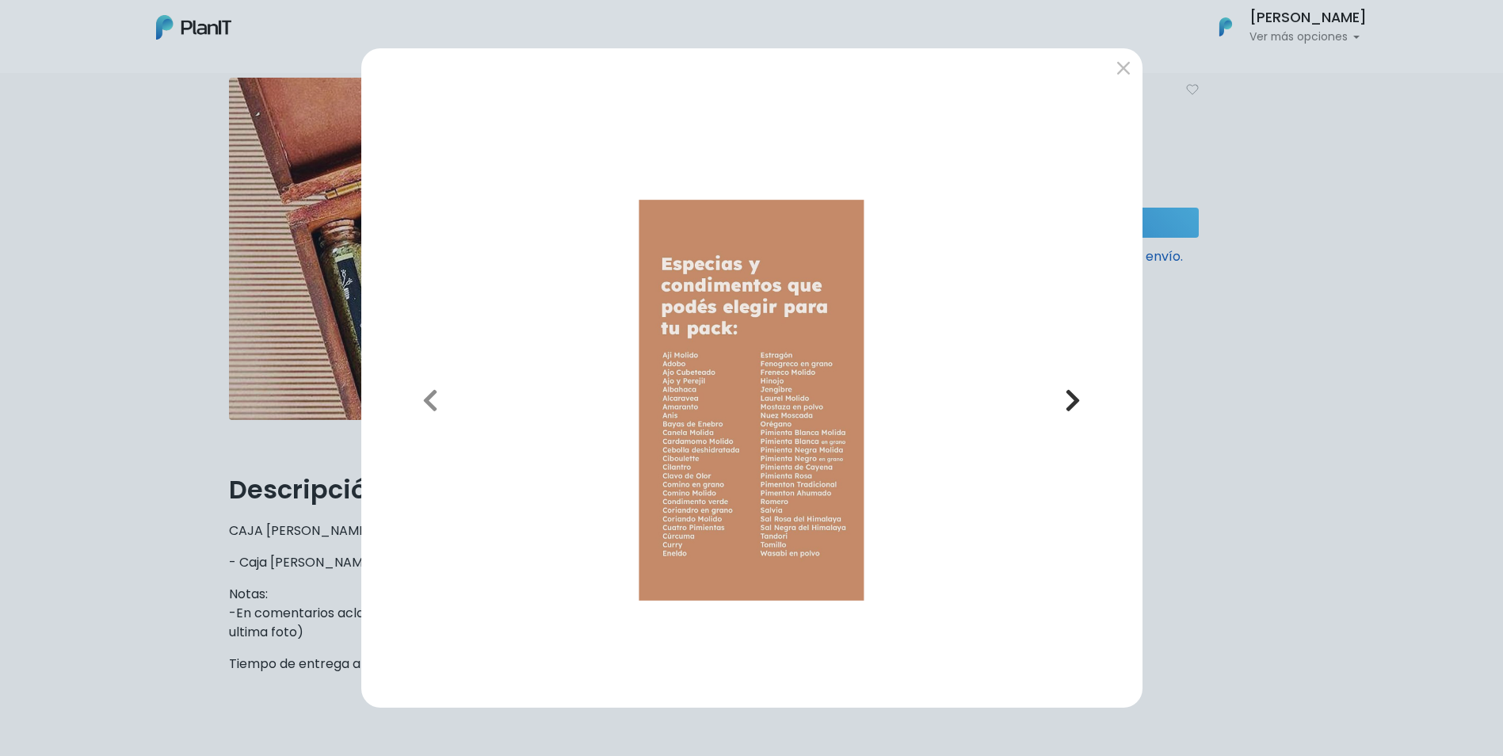
click at [1080, 399] on icon "button" at bounding box center [1073, 399] width 16 height 25
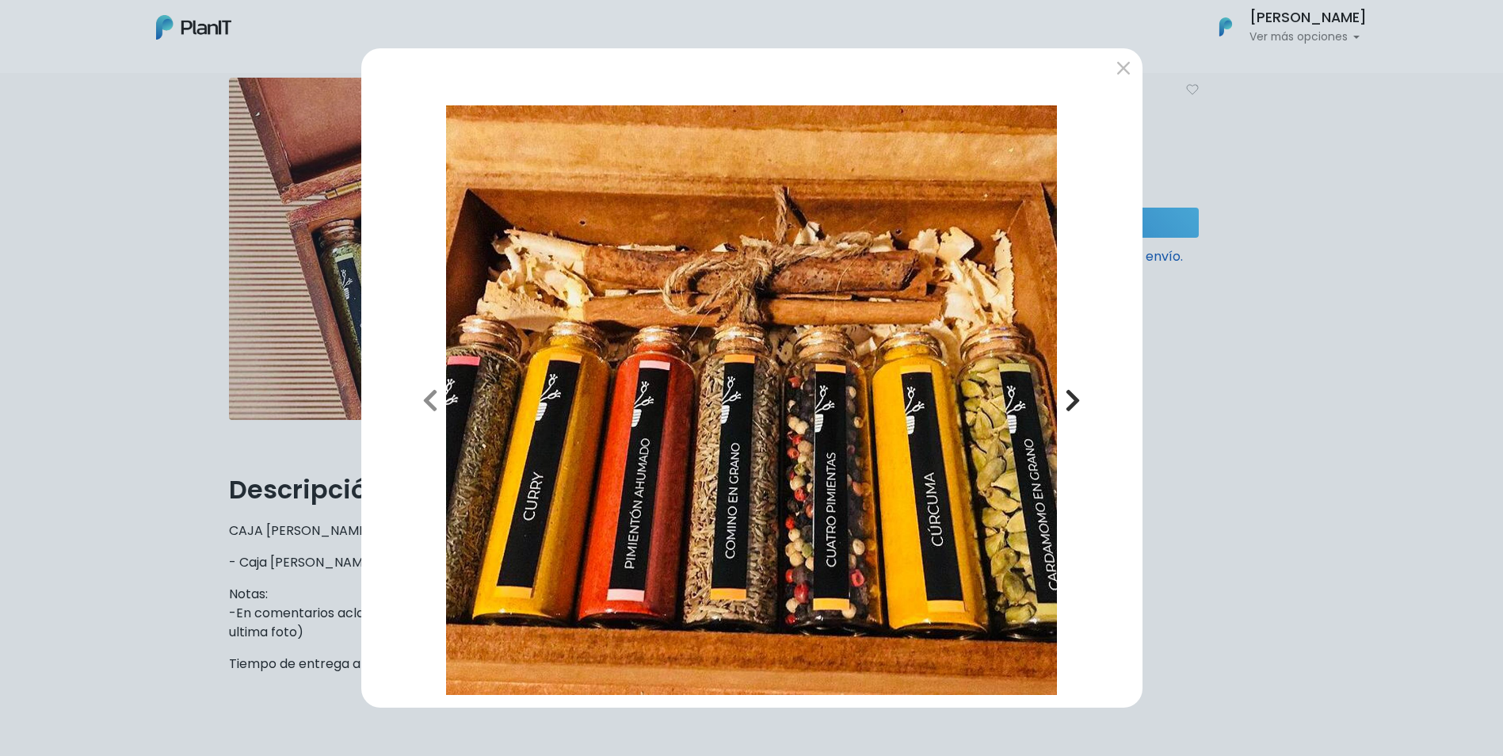
click at [1078, 382] on button "Next" at bounding box center [1072, 400] width 113 height 590
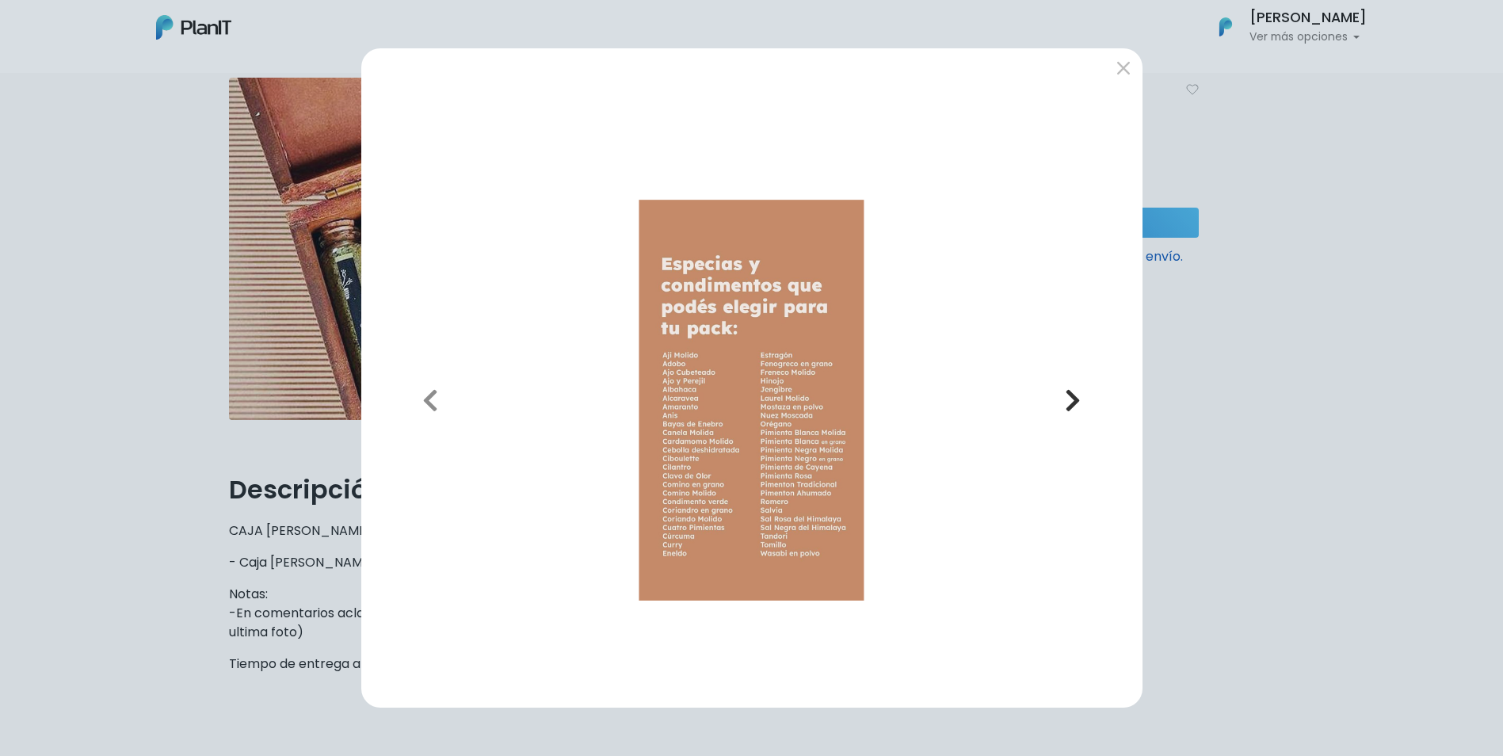
click at [1078, 382] on button "Next" at bounding box center [1072, 400] width 113 height 590
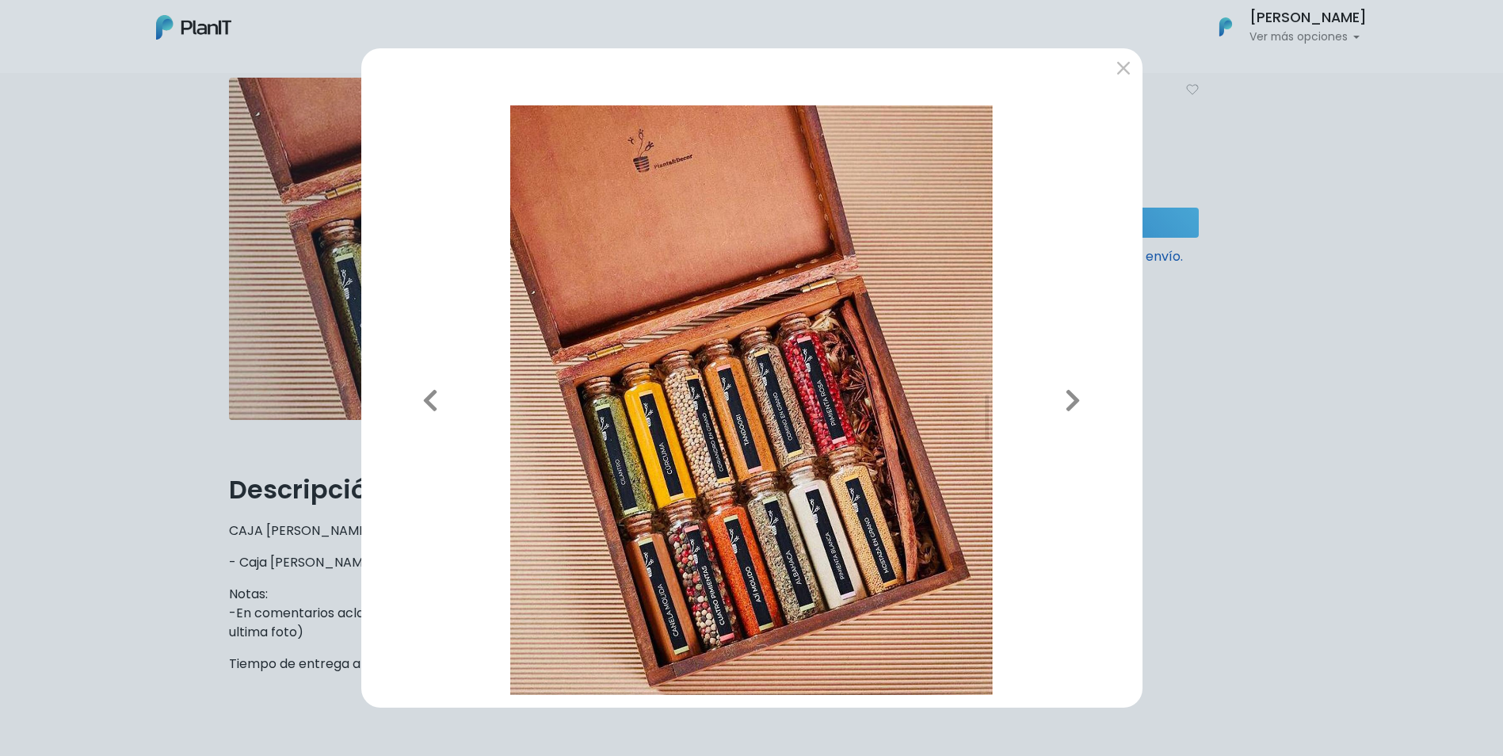
click at [1116, 85] on div at bounding box center [751, 70] width 781 height 44
click at [1115, 67] on button "submit" at bounding box center [1123, 67] width 25 height 25
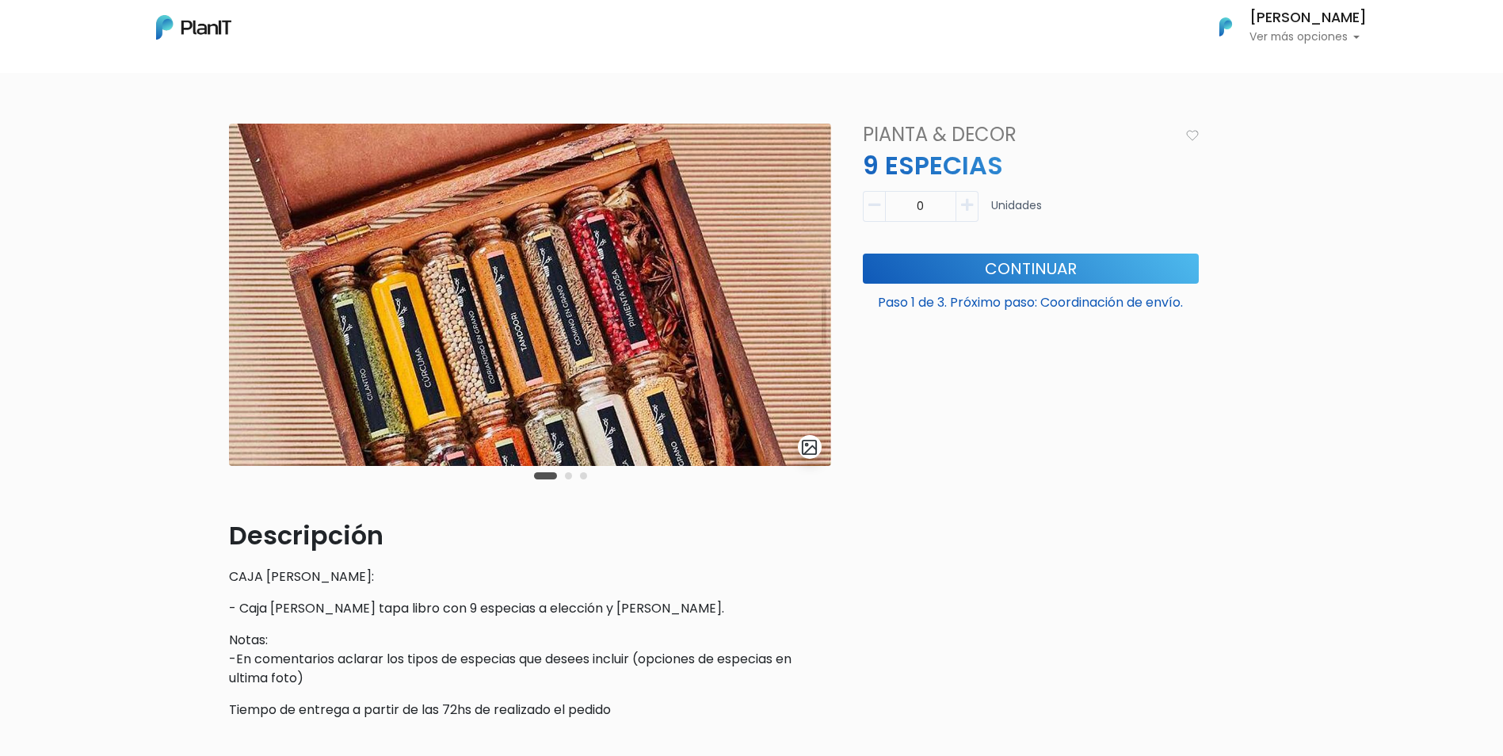
scroll to position [22, 0]
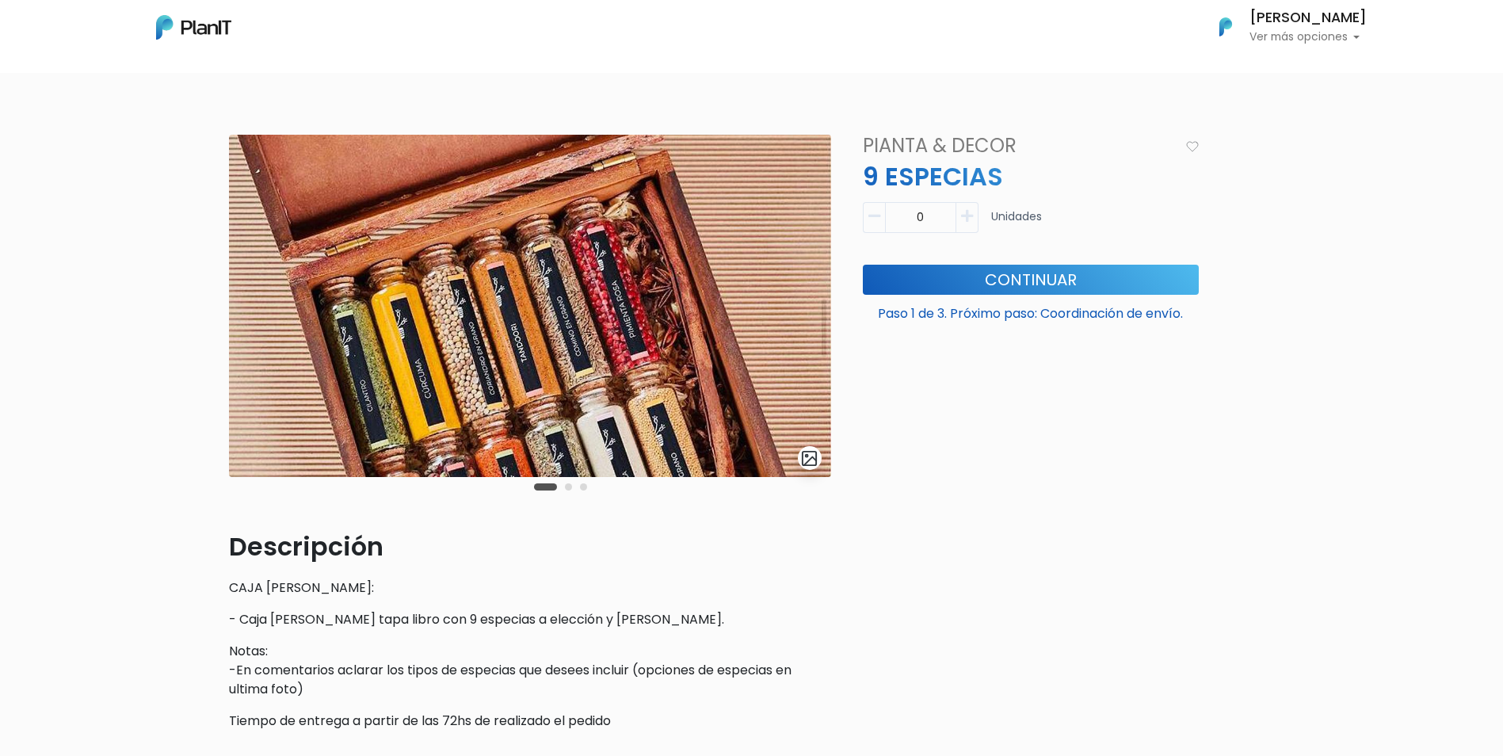
click at [696, 248] on img at bounding box center [530, 306] width 602 height 342
click at [811, 312] on img at bounding box center [530, 306] width 602 height 342
click at [804, 467] on button "submit" at bounding box center [810, 458] width 24 height 24
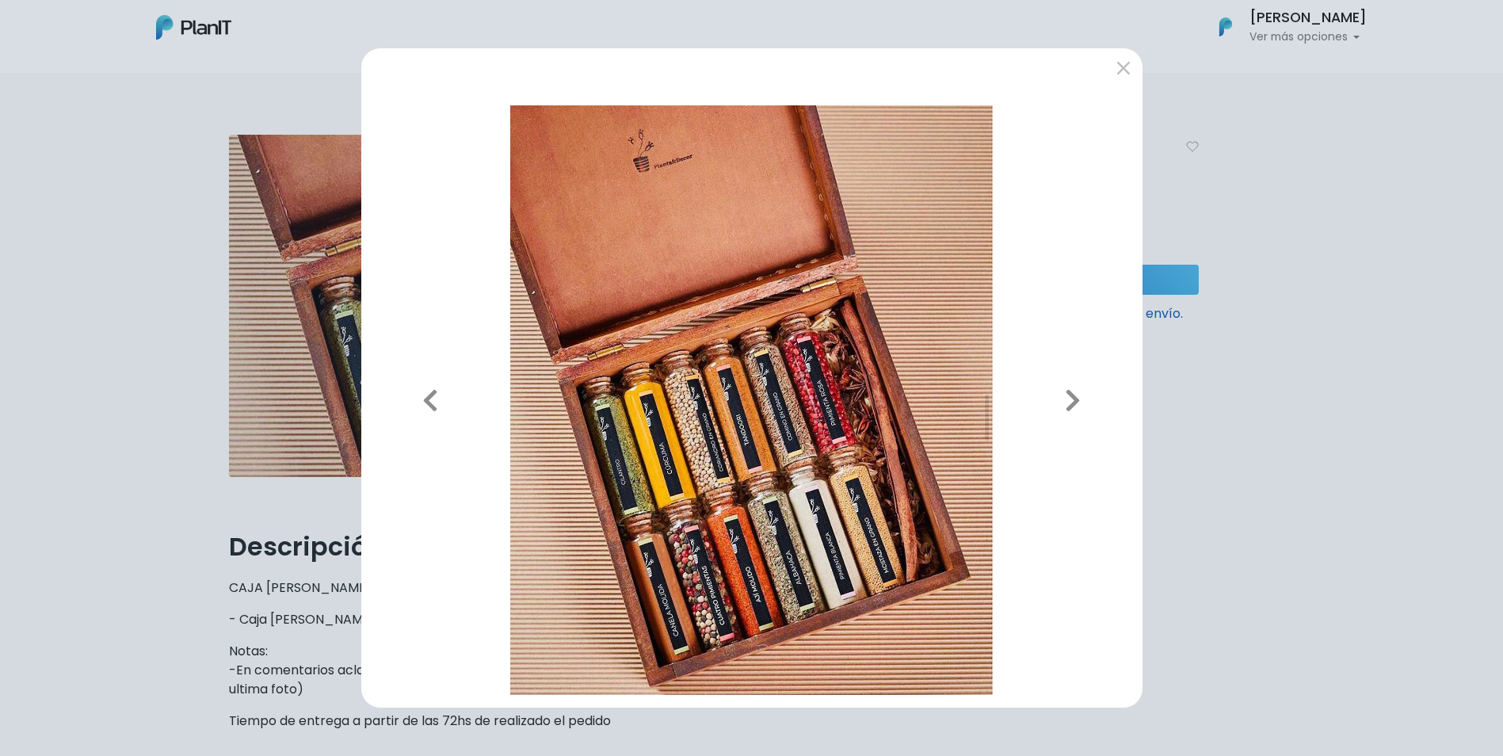
click at [804, 457] on img at bounding box center [752, 400] width 756 height 590
click at [1066, 407] on icon "button" at bounding box center [1073, 399] width 16 height 25
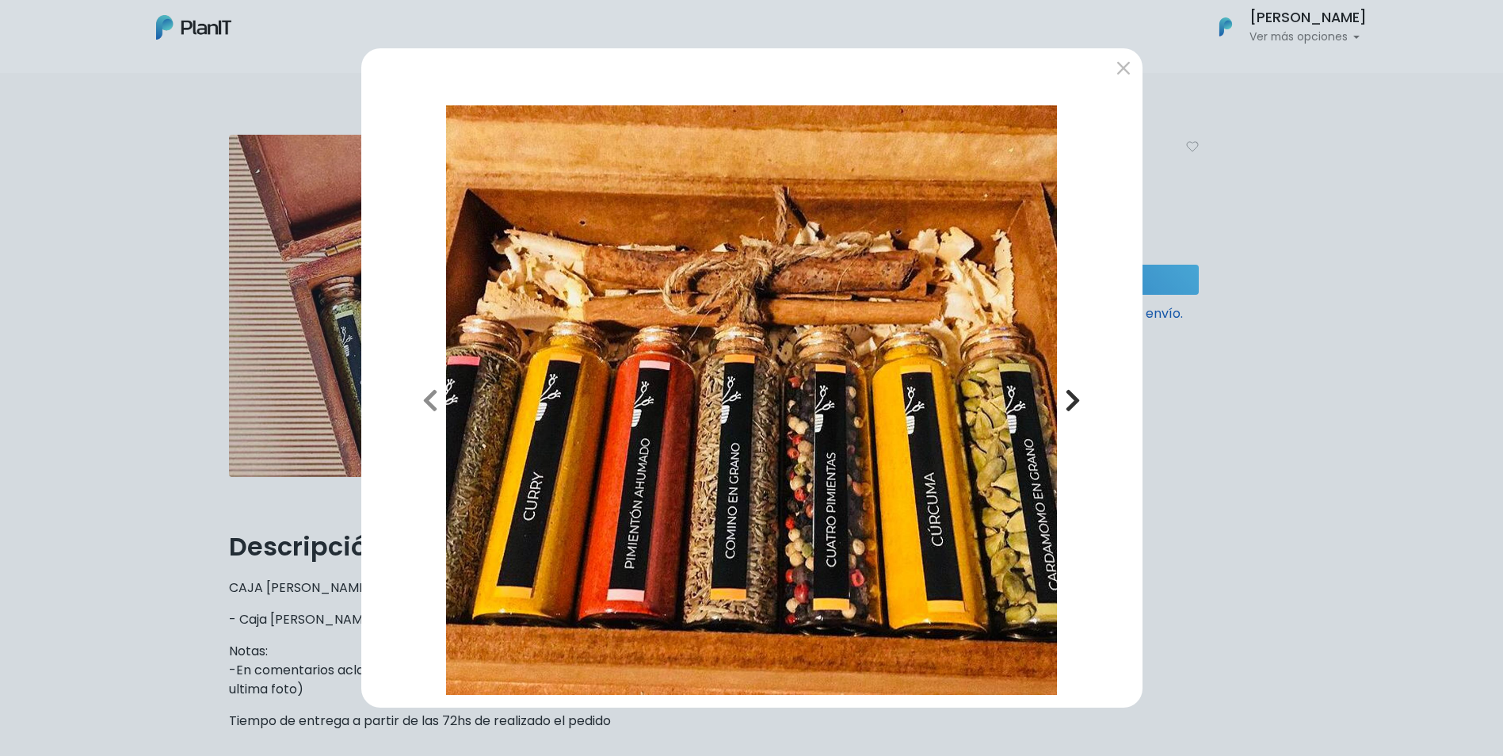
click at [1077, 387] on icon "button" at bounding box center [1073, 399] width 16 height 25
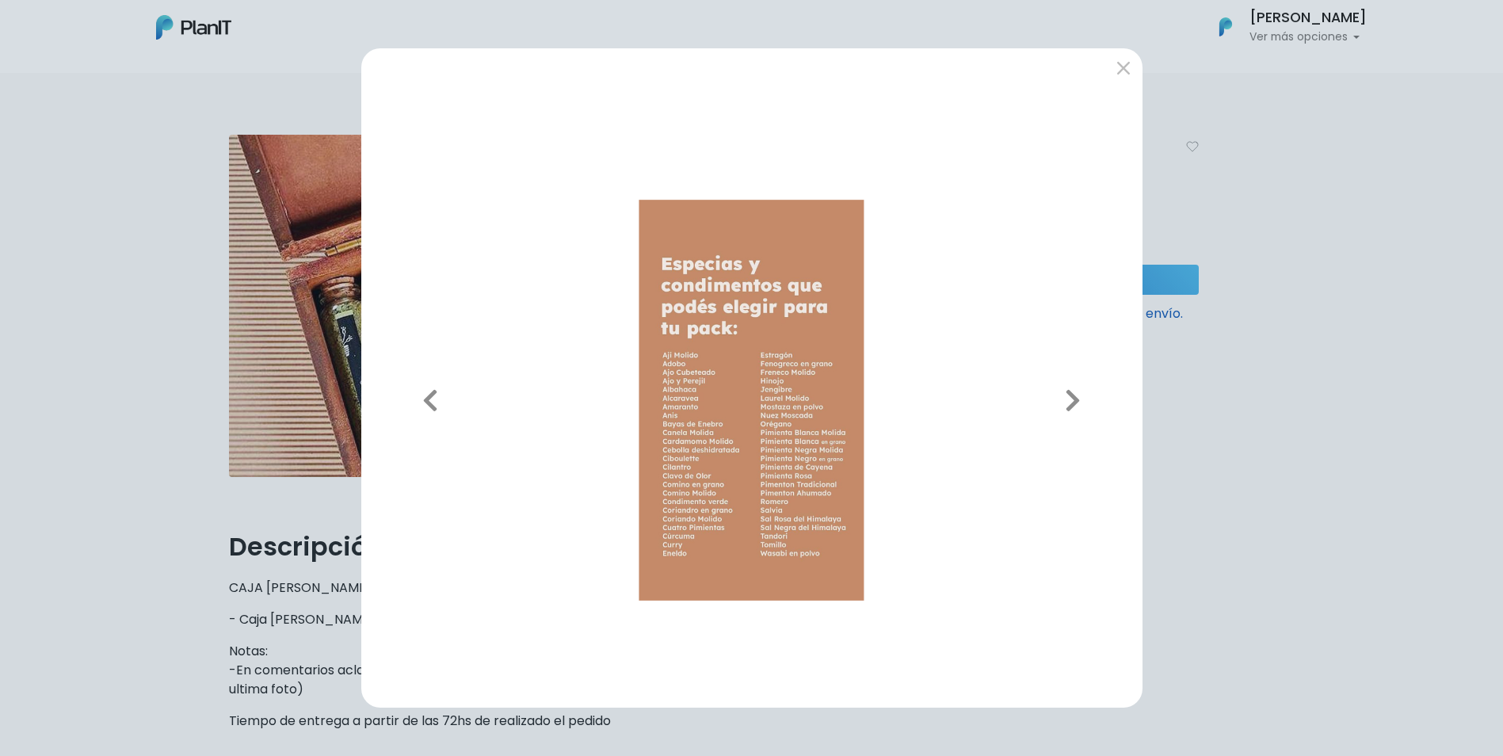
click at [1106, 67] on div at bounding box center [751, 70] width 781 height 44
click at [1124, 72] on button "submit" at bounding box center [1123, 67] width 25 height 25
